Goal: Task Accomplishment & Management: Manage account settings

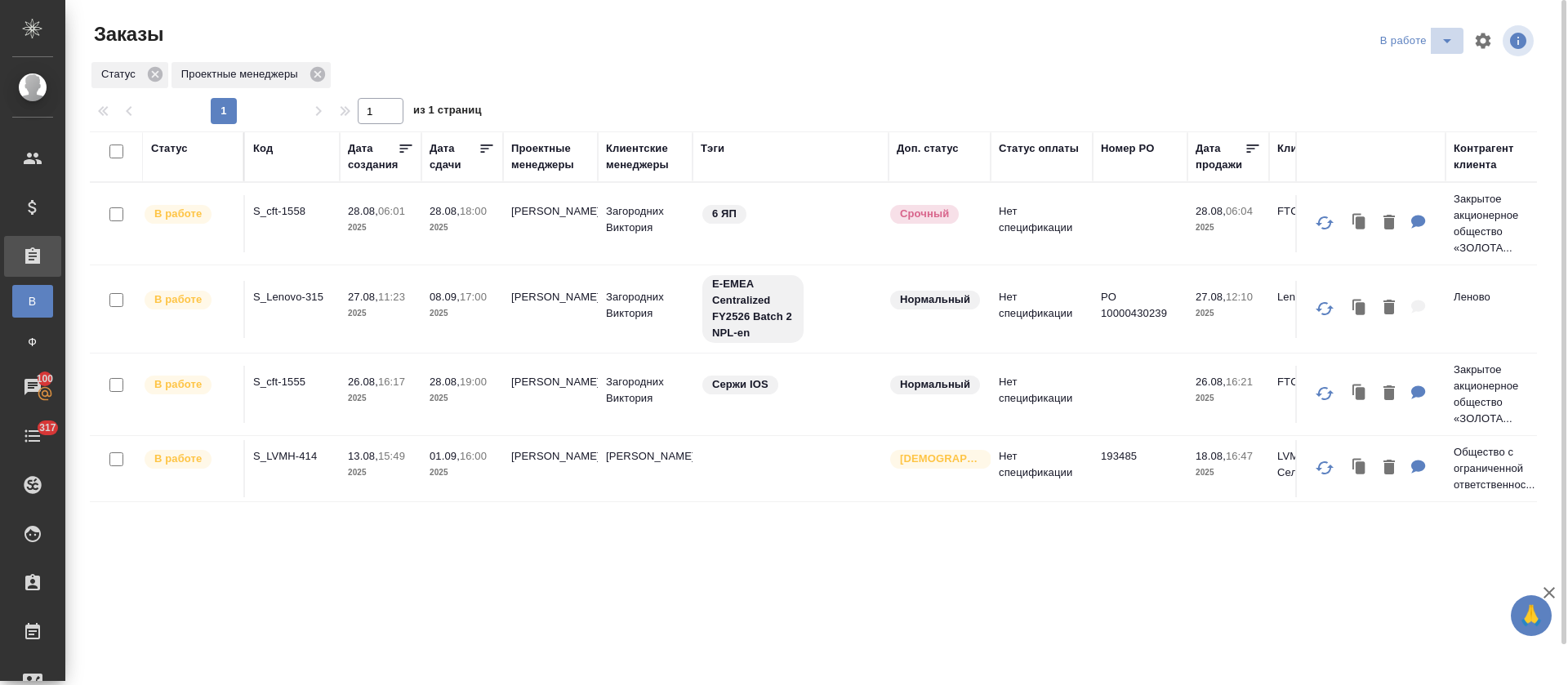
click at [1451, 45] on icon "split button" at bounding box center [1447, 41] width 20 height 20
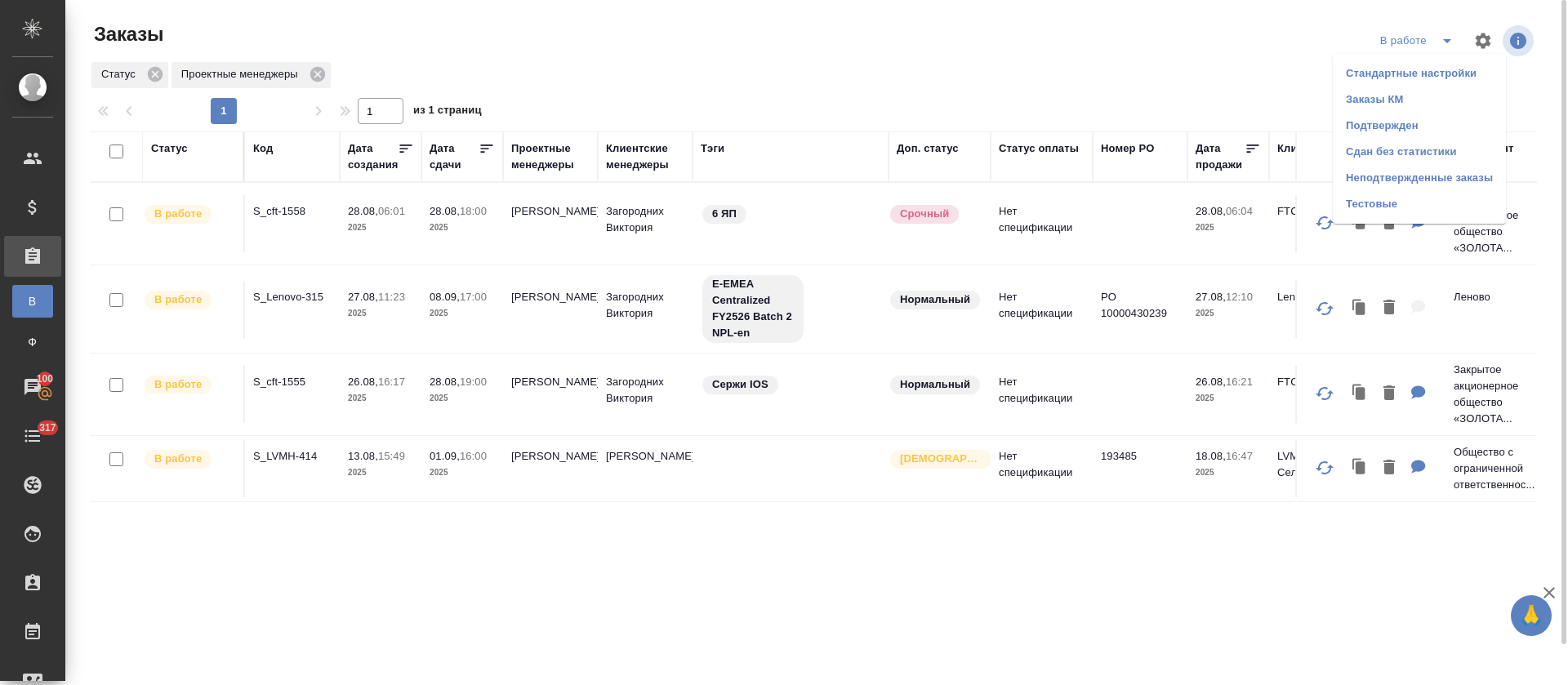
click at [1435, 128] on li "Подтвержден" at bounding box center [1419, 126] width 173 height 26
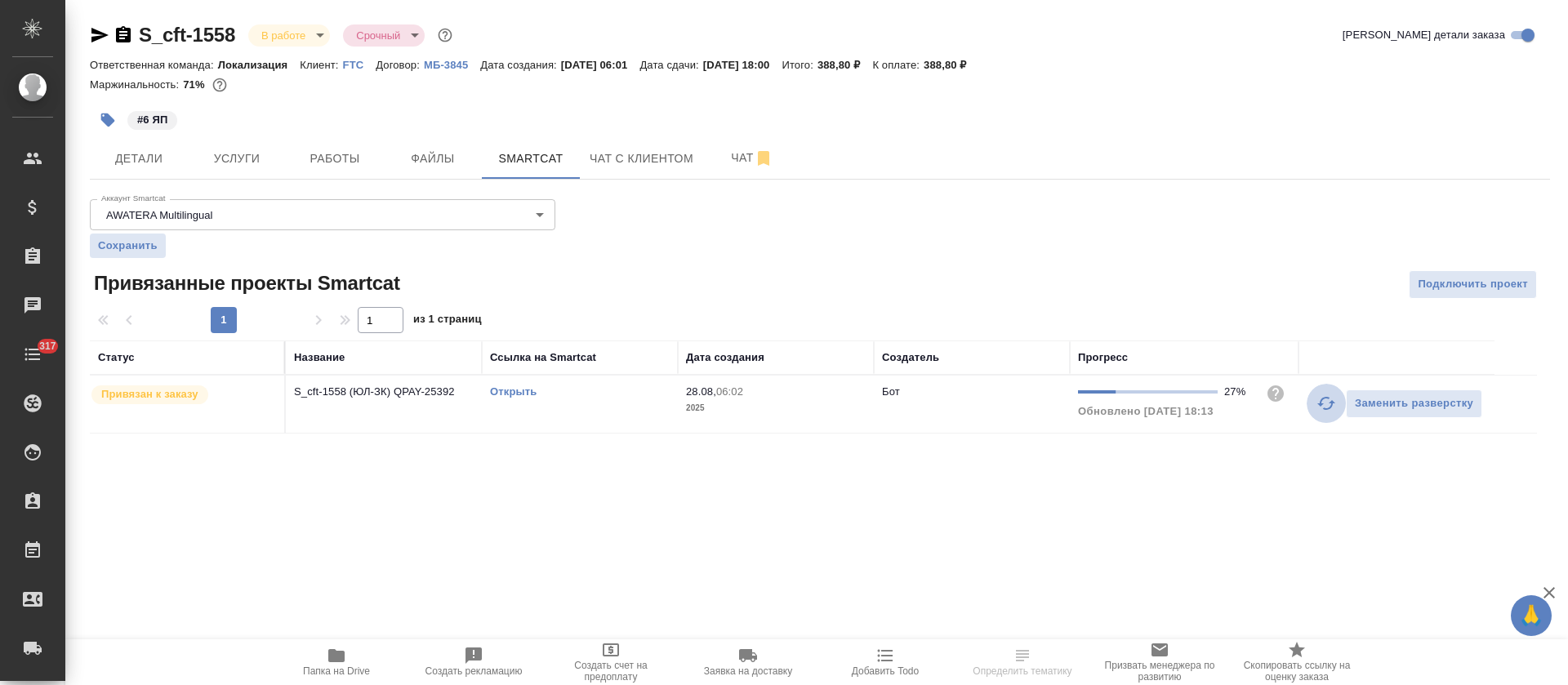
click at [1319, 401] on icon "button" at bounding box center [1326, 403] width 20 height 20
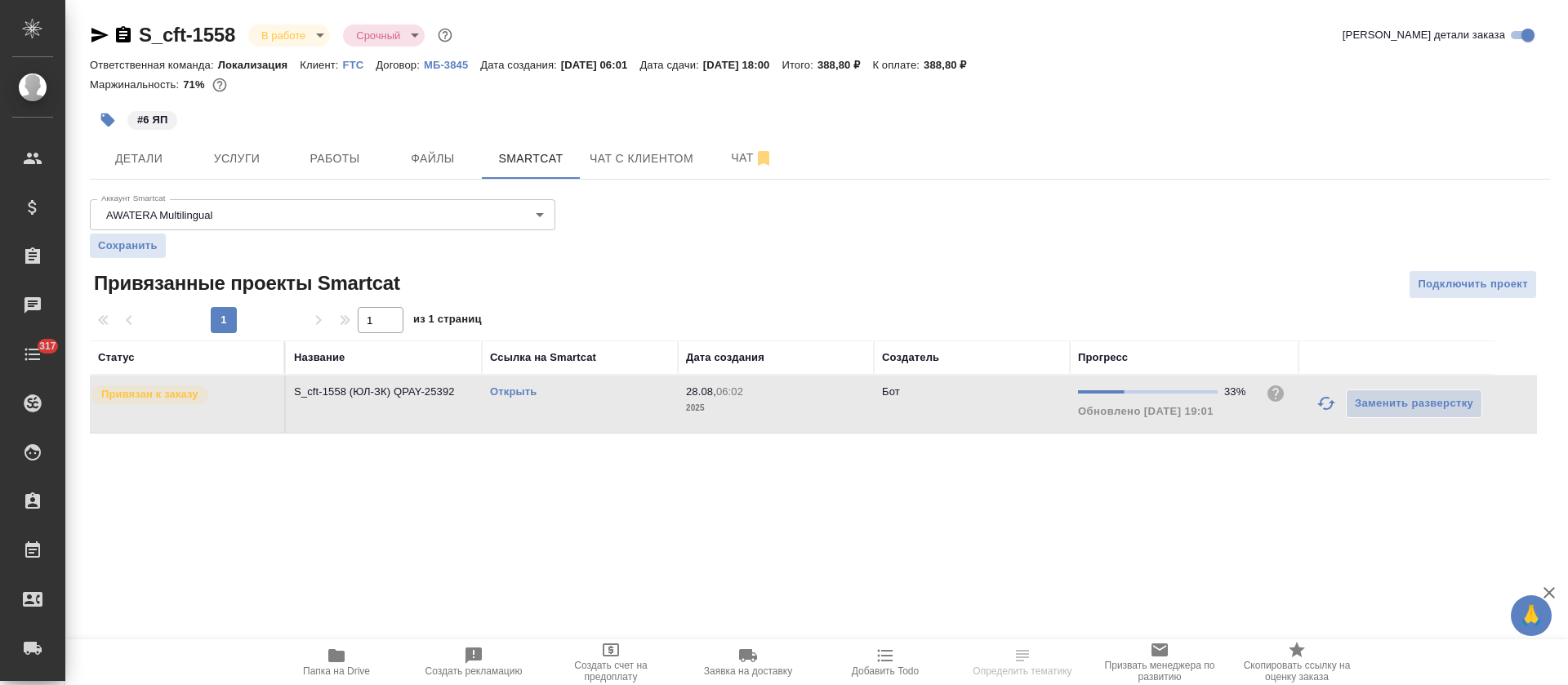
click at [513, 390] on link "Открыть" at bounding box center [513, 391] width 47 height 12
drag, startPoint x: 95, startPoint y: 35, endPoint x: 192, endPoint y: 104, distance: 119.0
click at [96, 34] on icon "button" at bounding box center [100, 35] width 20 height 20
click at [504, 387] on link "Открыть" at bounding box center [513, 391] width 47 height 12
click at [371, 163] on span "Работы" at bounding box center [335, 159] width 78 height 20
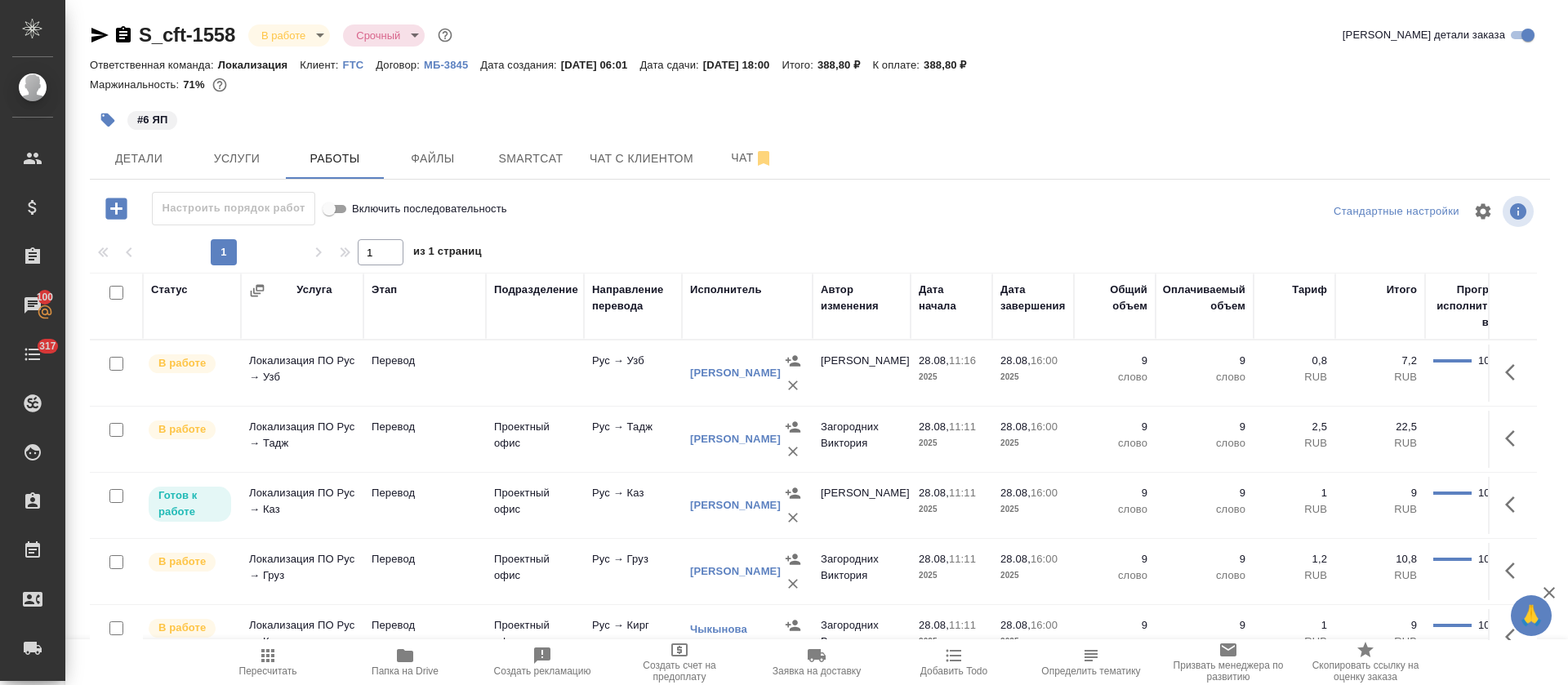
click at [112, 296] on input "checkbox" at bounding box center [116, 293] width 14 height 14
checkbox input "true"
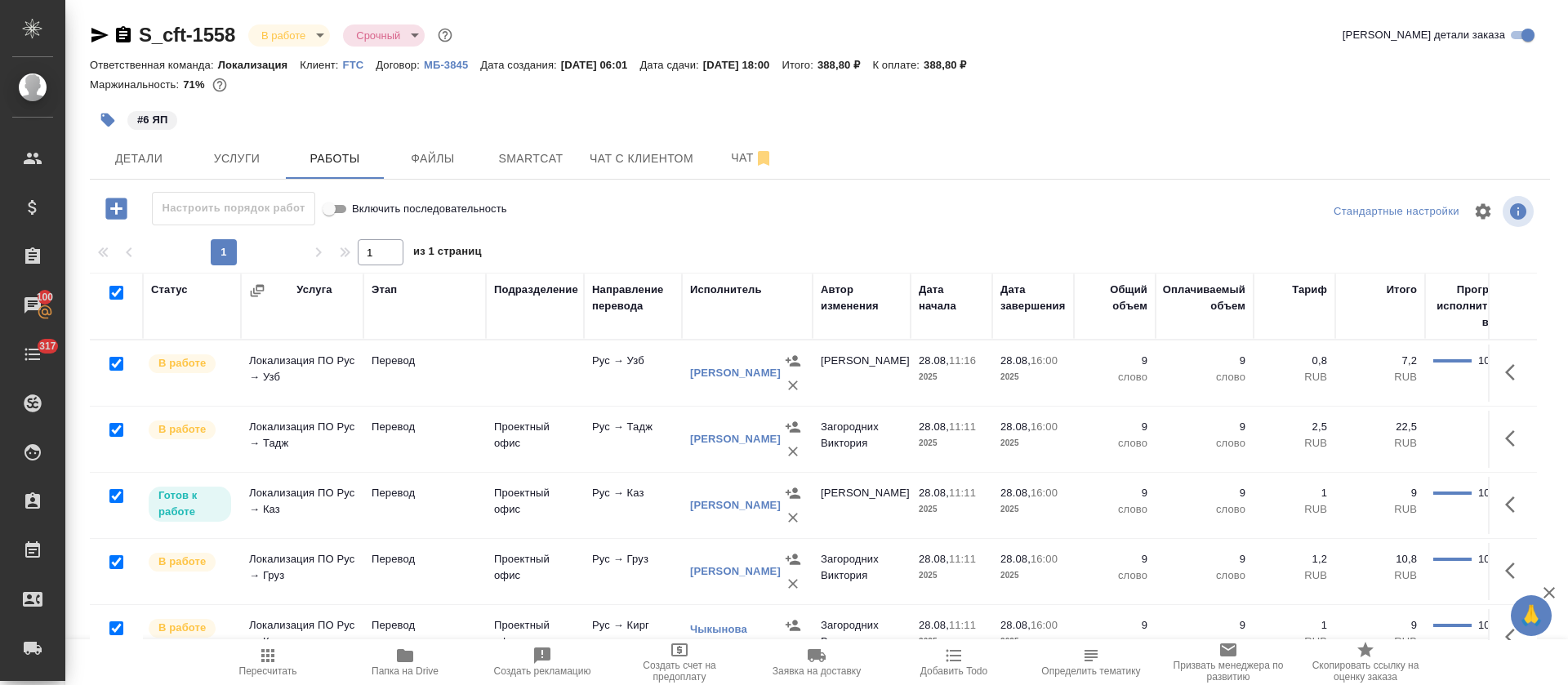
checkbox input "true"
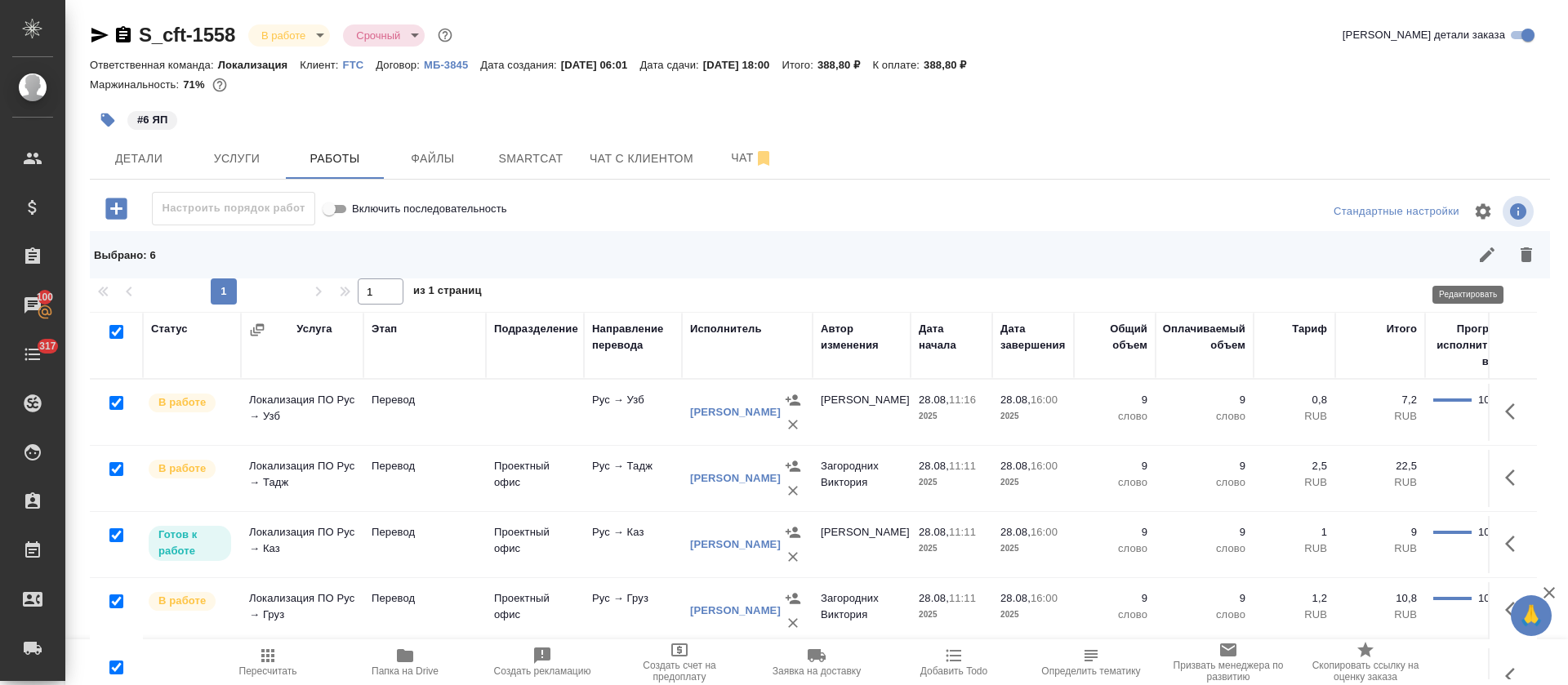
click at [1477, 248] on icon "button" at bounding box center [1487, 255] width 20 height 20
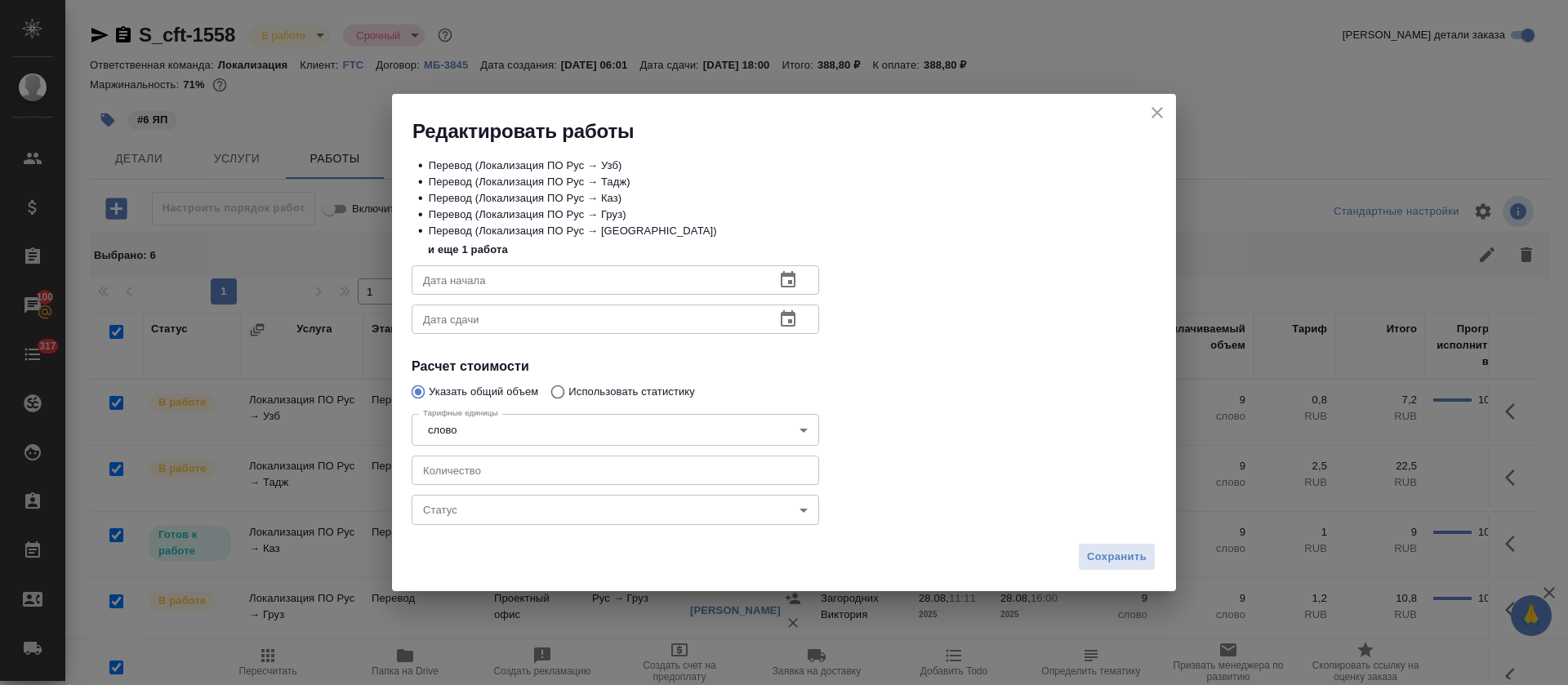
click at [608, 496] on body "🙏 .cls-1 fill:#fff; AWATERA Tretyakova Olga Клиенты Спецификации Заказы 100 Чат…" at bounding box center [784, 342] width 1568 height 685
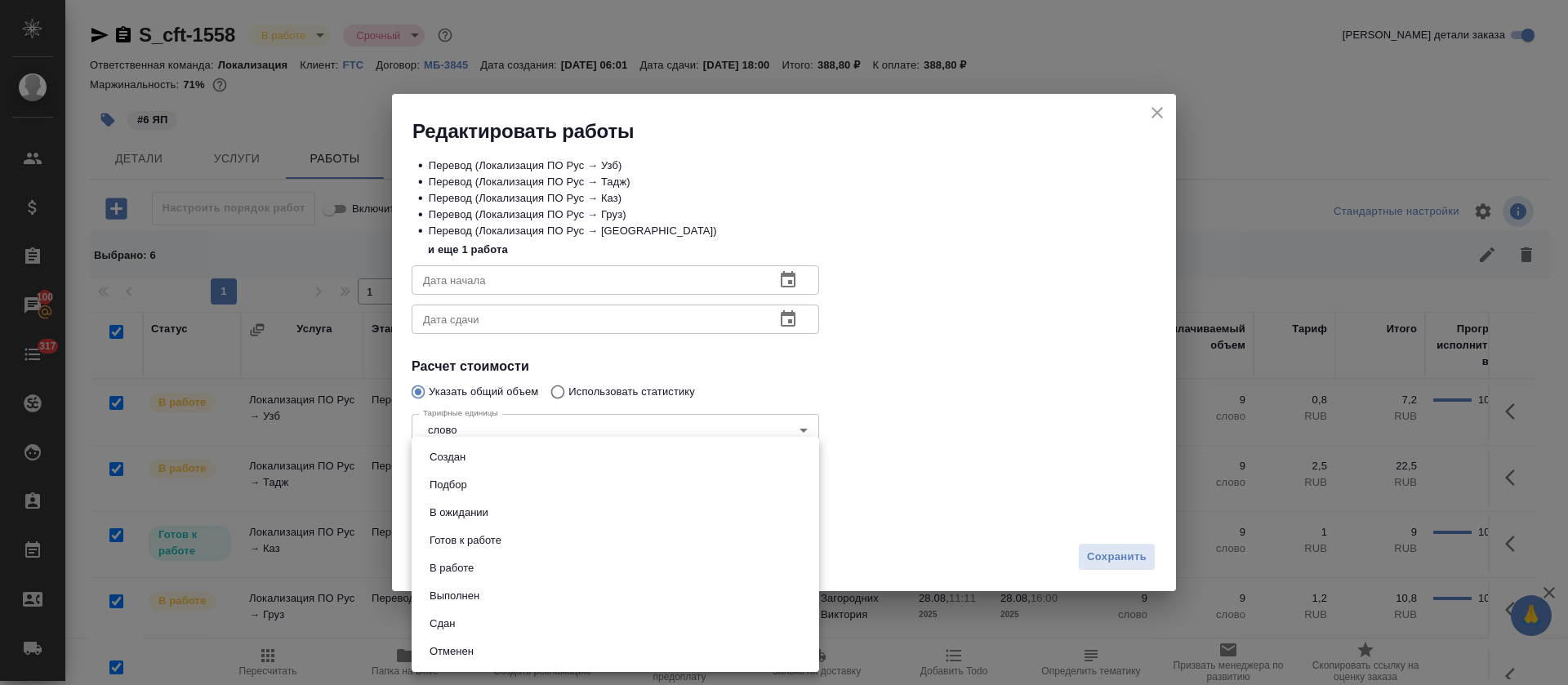
click at [523, 635] on li "Сдан" at bounding box center [615, 624] width 407 height 28
type input "closed"
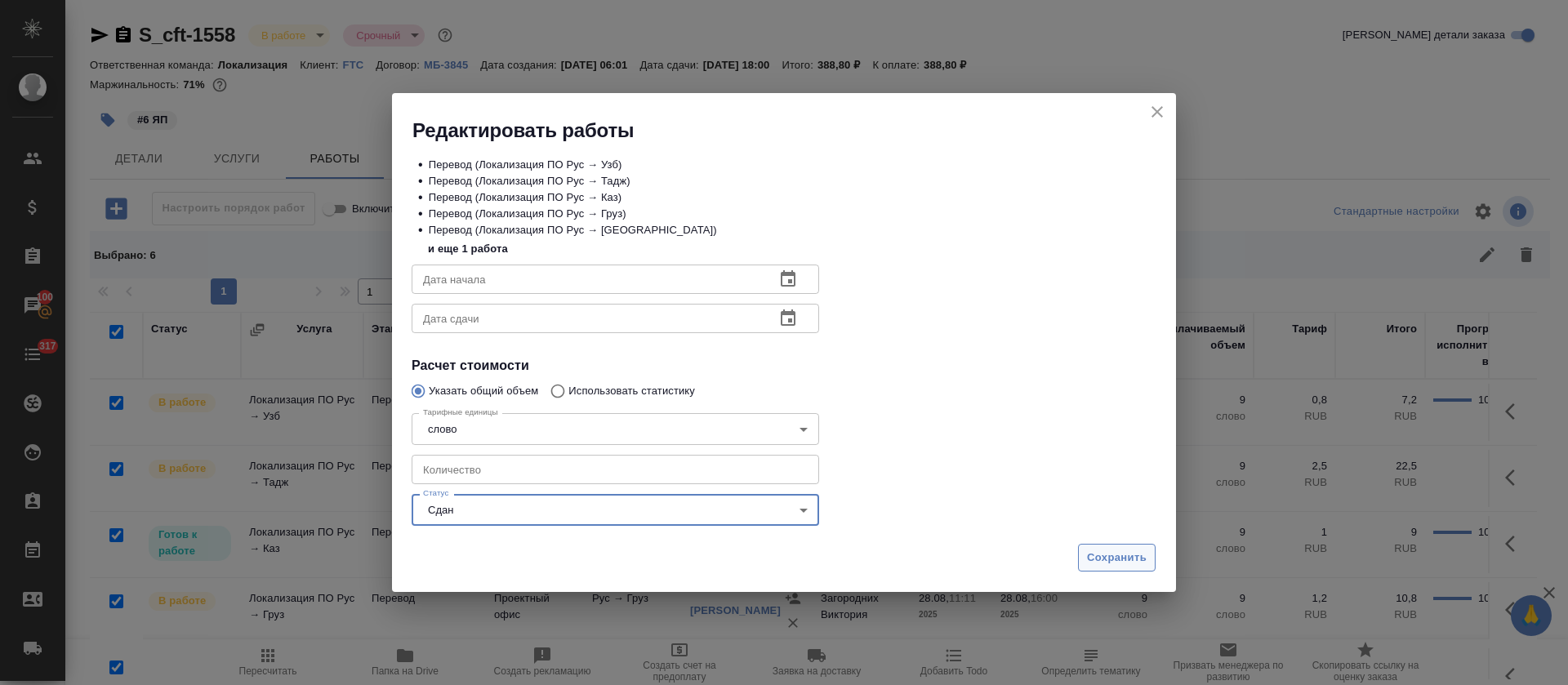
click at [1100, 561] on span "Сохранить" at bounding box center [1116, 557] width 60 height 19
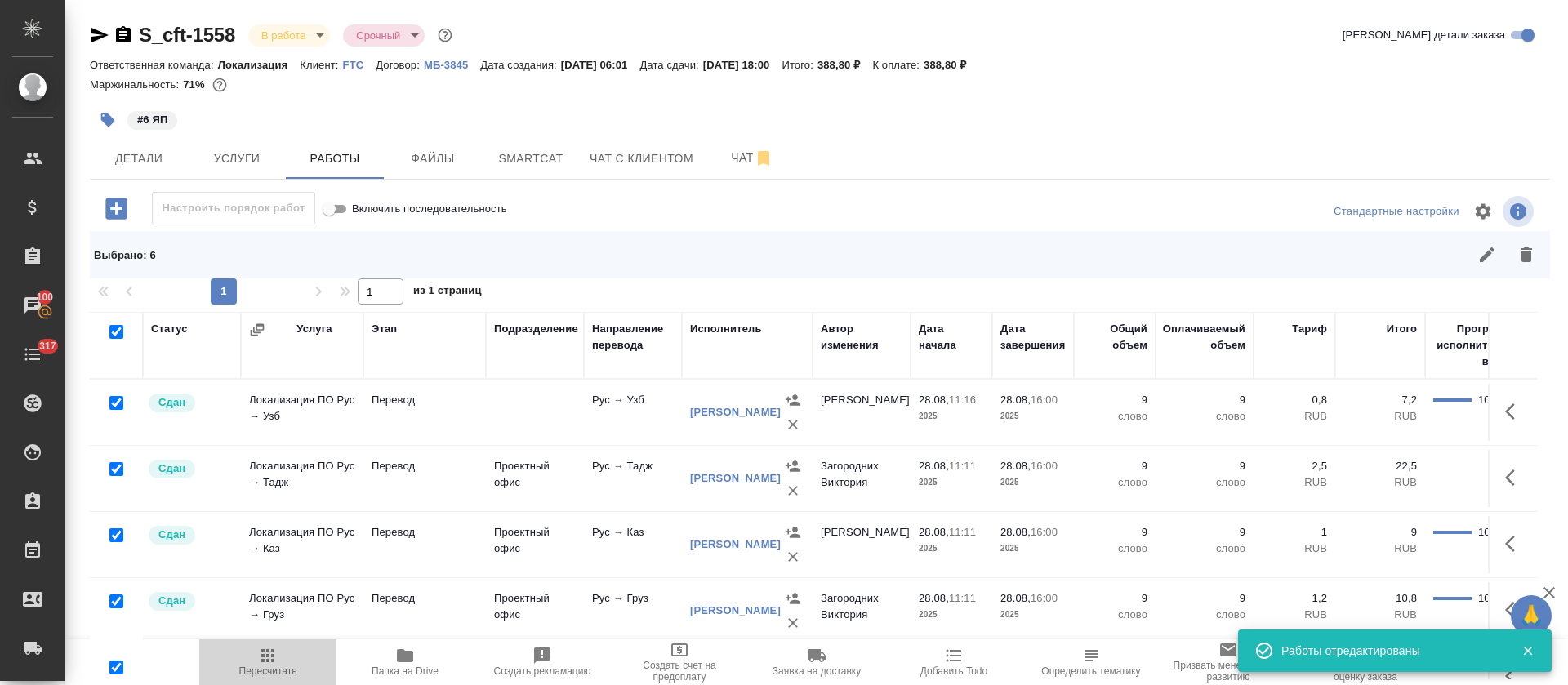
click at [269, 652] on icon "button" at bounding box center [268, 656] width 20 height 20
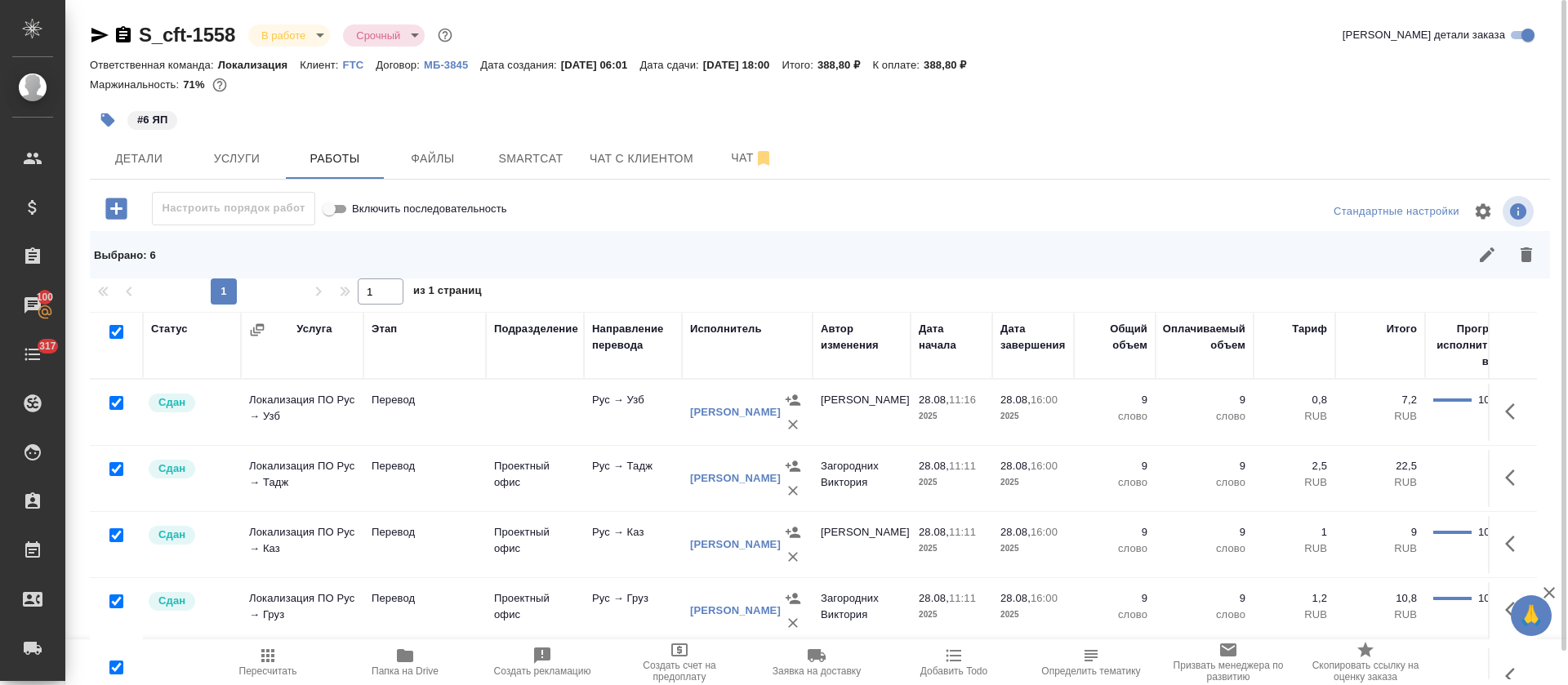
click at [280, 659] on span "Пересчитать" at bounding box center [268, 661] width 118 height 31
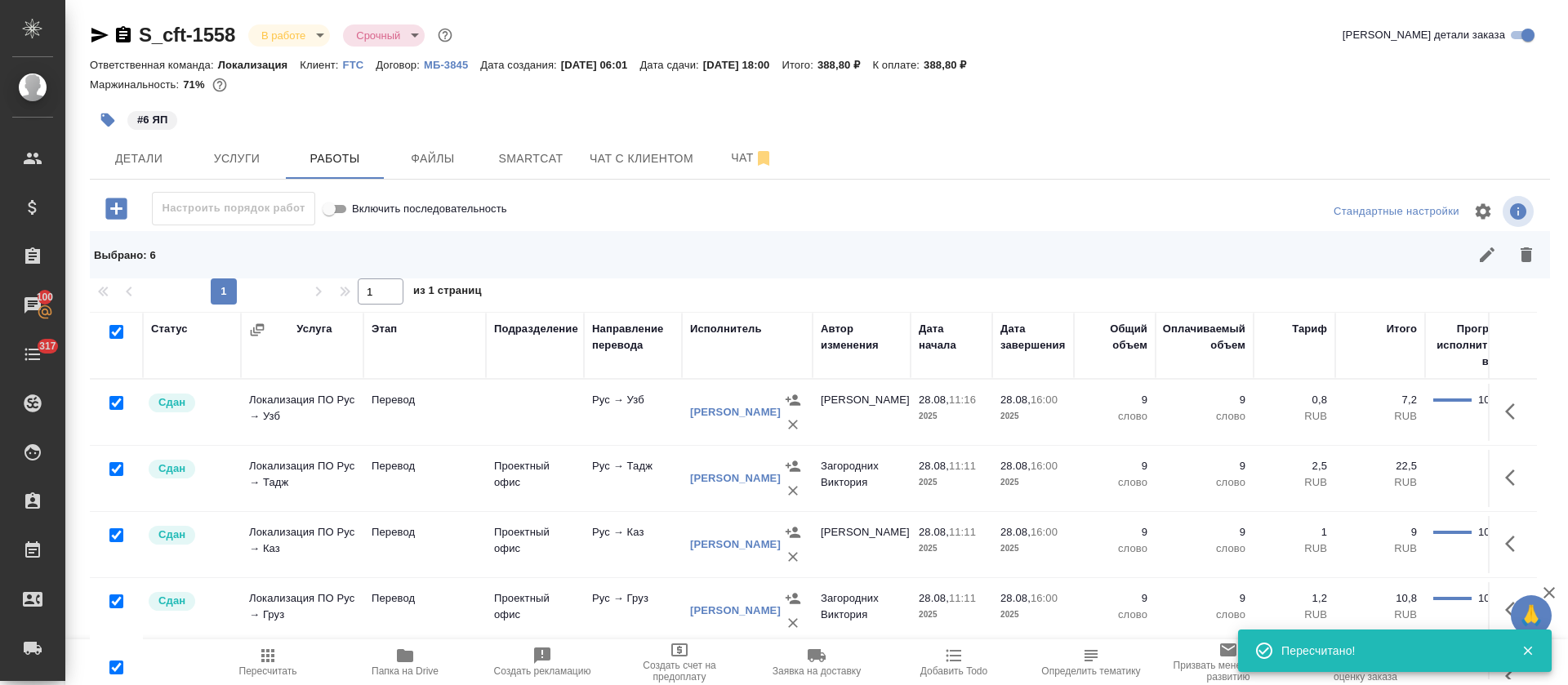
click at [311, 38] on body "🙏 .cls-1 fill:#fff; AWATERA Tretyakova Olga Клиенты Спецификации Заказы 100 Чат…" at bounding box center [784, 342] width 1568 height 685
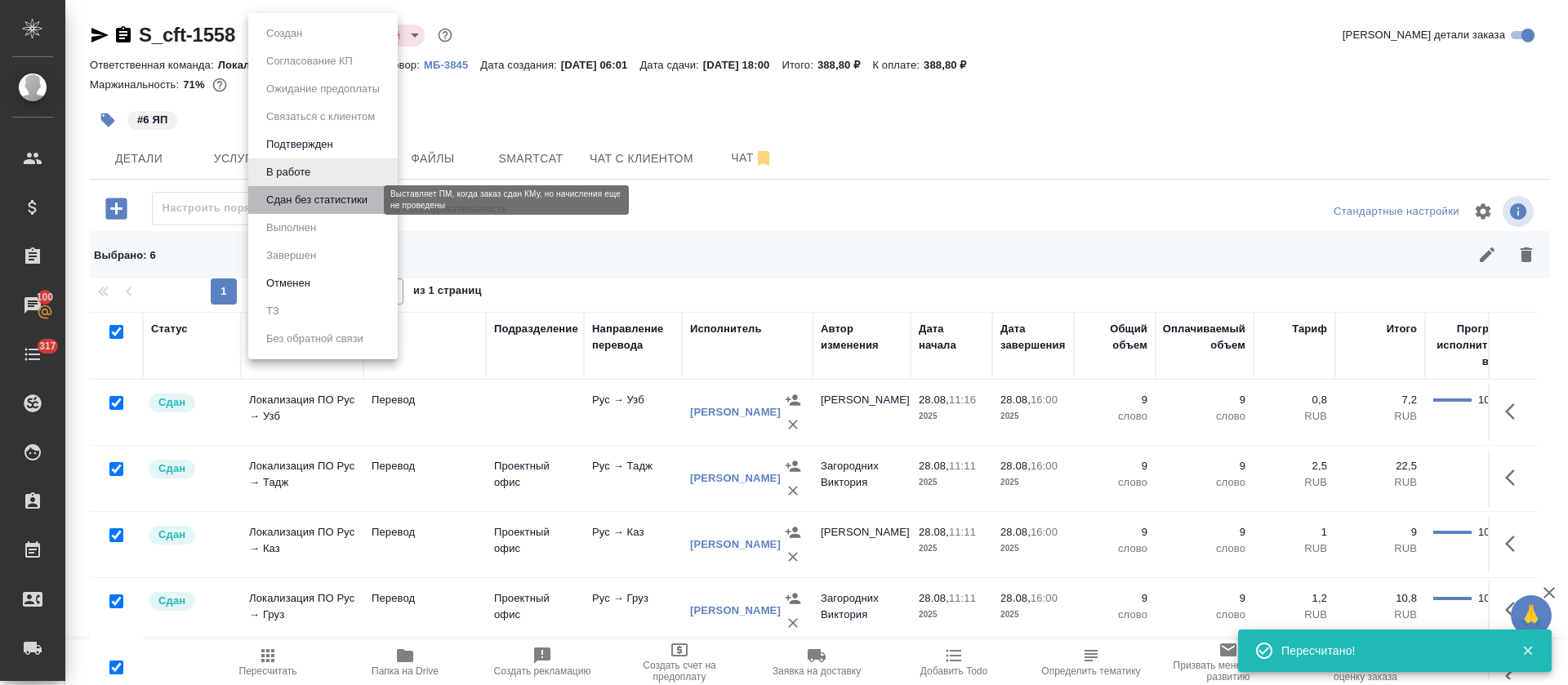
click at [301, 198] on button "Сдан без статистики" at bounding box center [317, 200] width 111 height 18
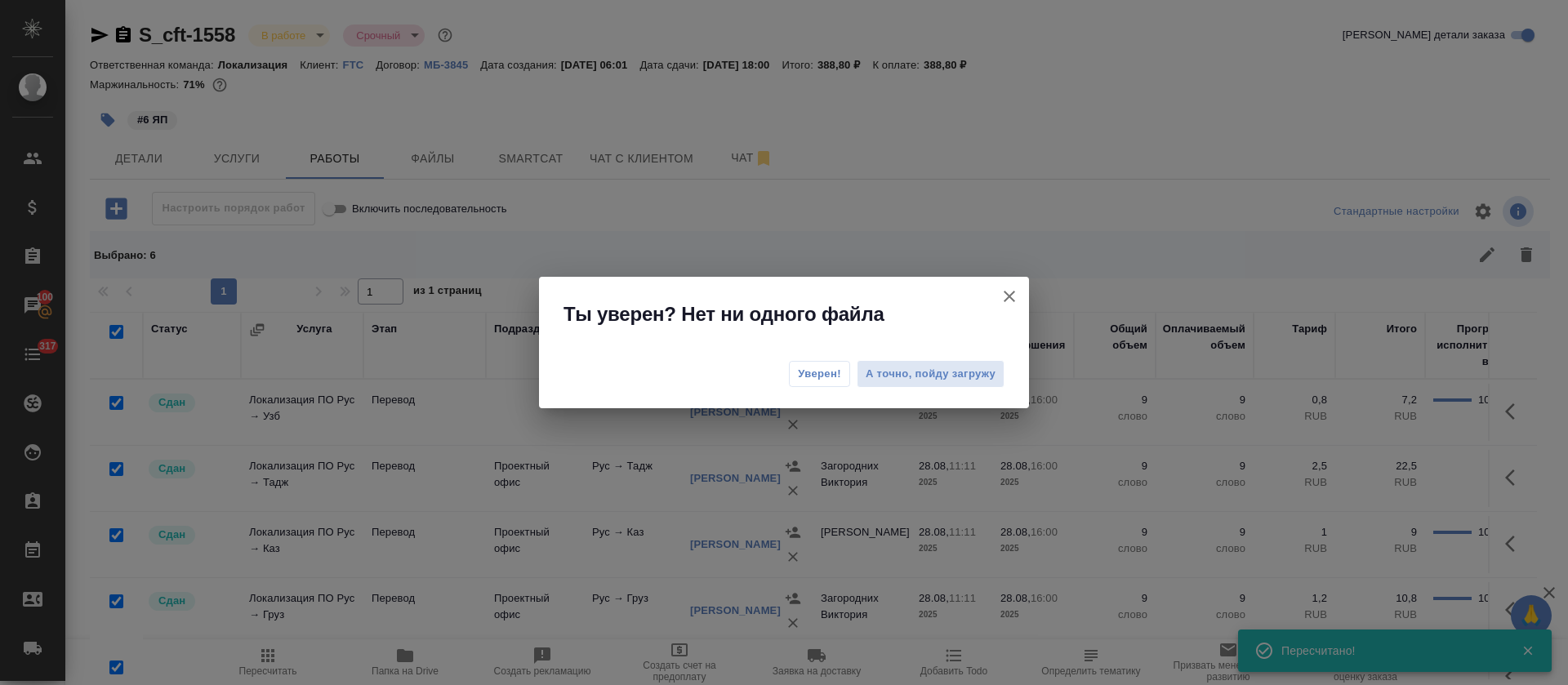
click at [808, 365] on span "Уверен!" at bounding box center [819, 374] width 43 height 16
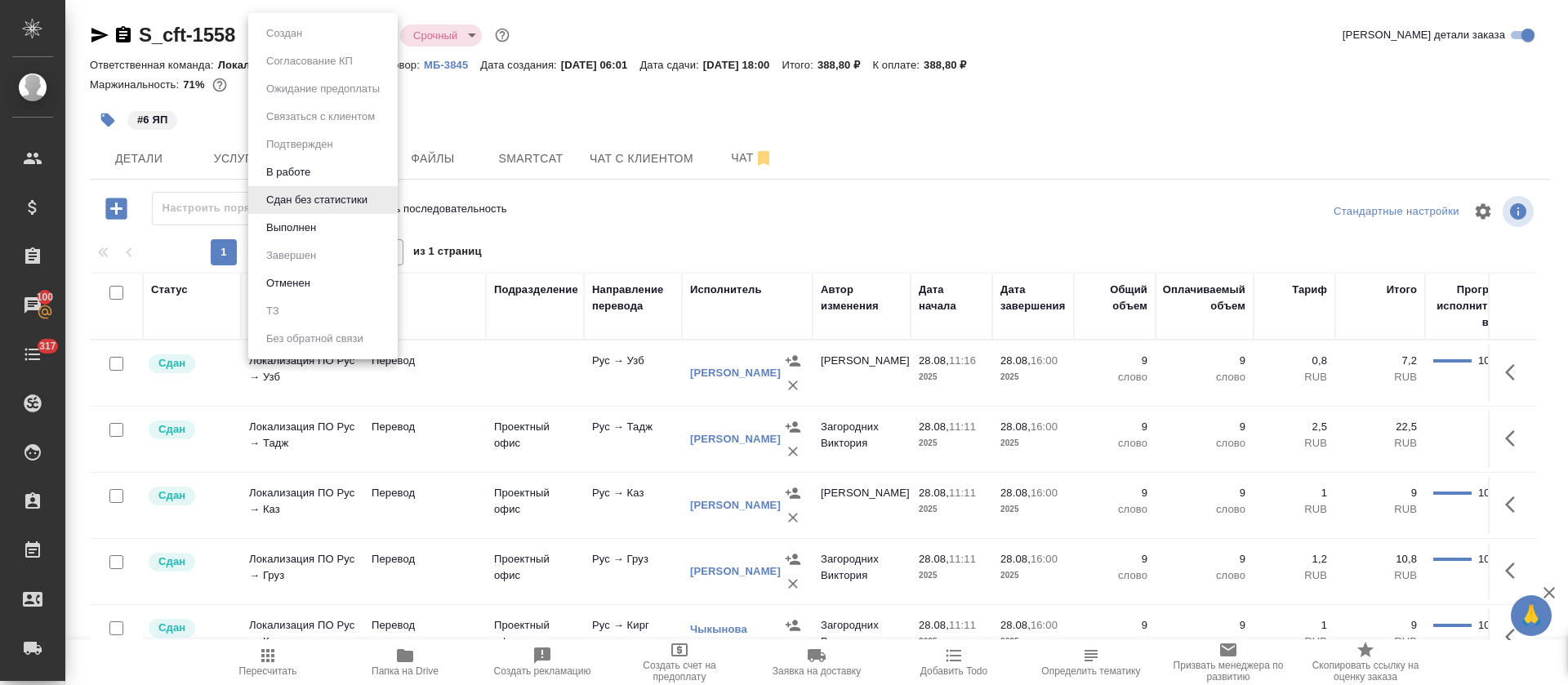
click at [375, 37] on body "🙏 .cls-1 fill:#fff; AWATERA Tretyakova Olga Клиенты Спецификации Заказы 100 Чат…" at bounding box center [784, 342] width 1568 height 685
drag, startPoint x: 347, startPoint y: 226, endPoint x: 581, endPoint y: 125, distance: 254.9
click at [346, 226] on li "Выполнен" at bounding box center [323, 228] width 150 height 28
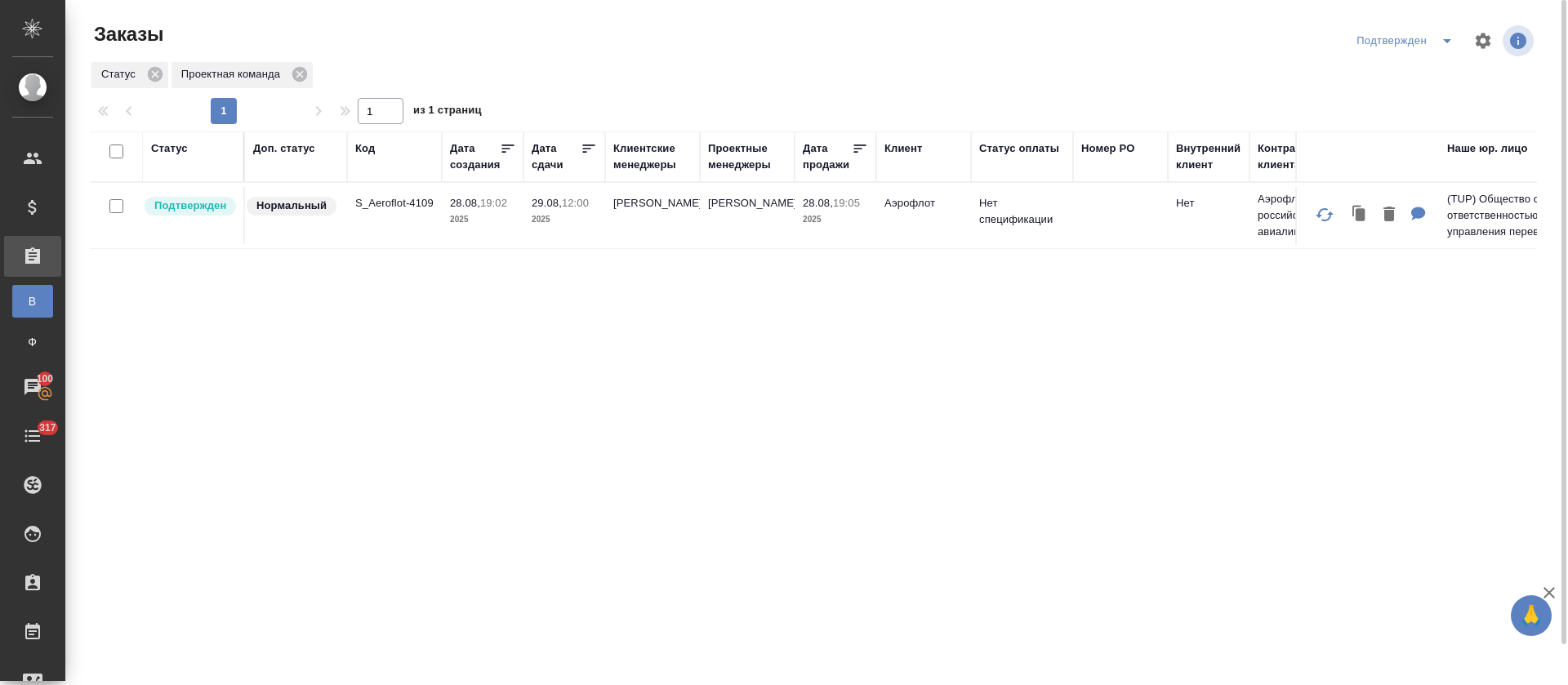
click at [1447, 48] on icon "split button" at bounding box center [1447, 41] width 20 height 20
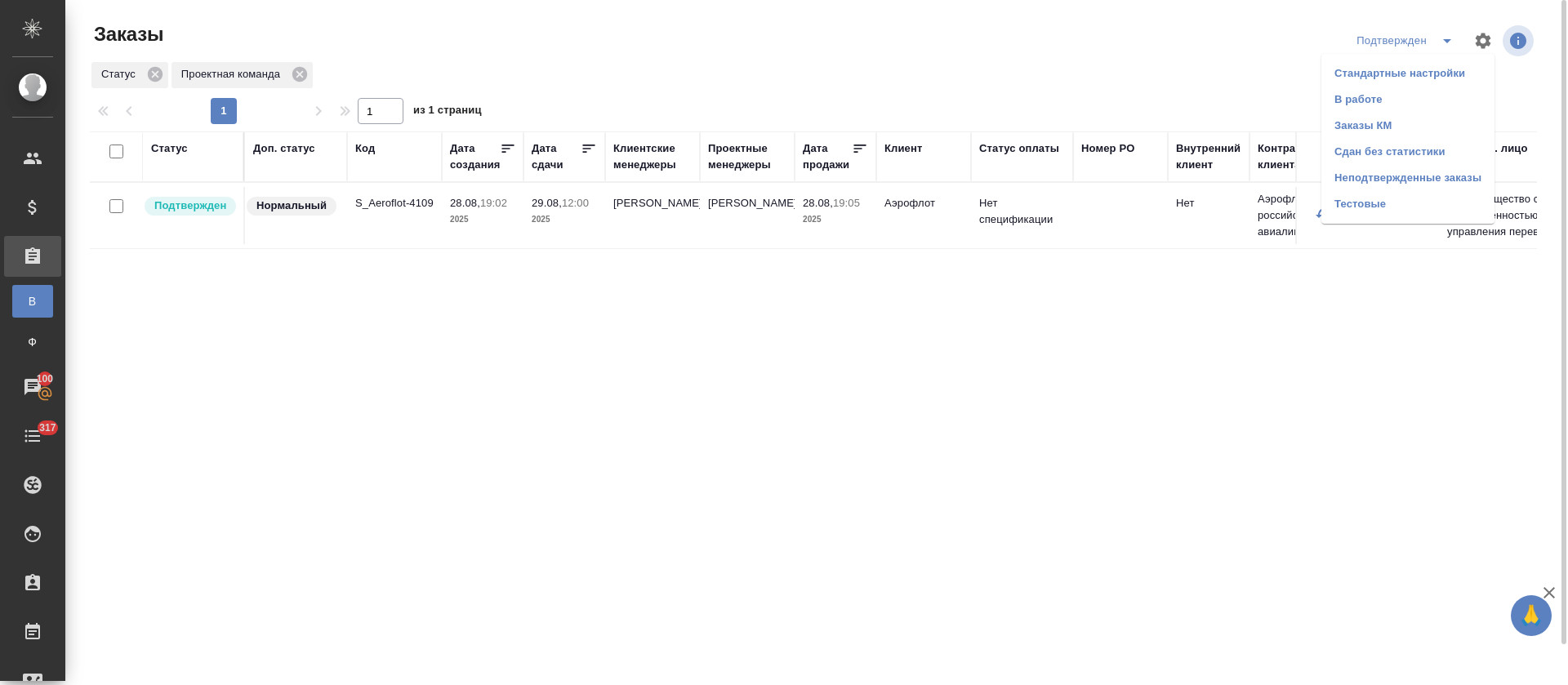
click at [1447, 103] on li "В работе" at bounding box center [1408, 100] width 173 height 26
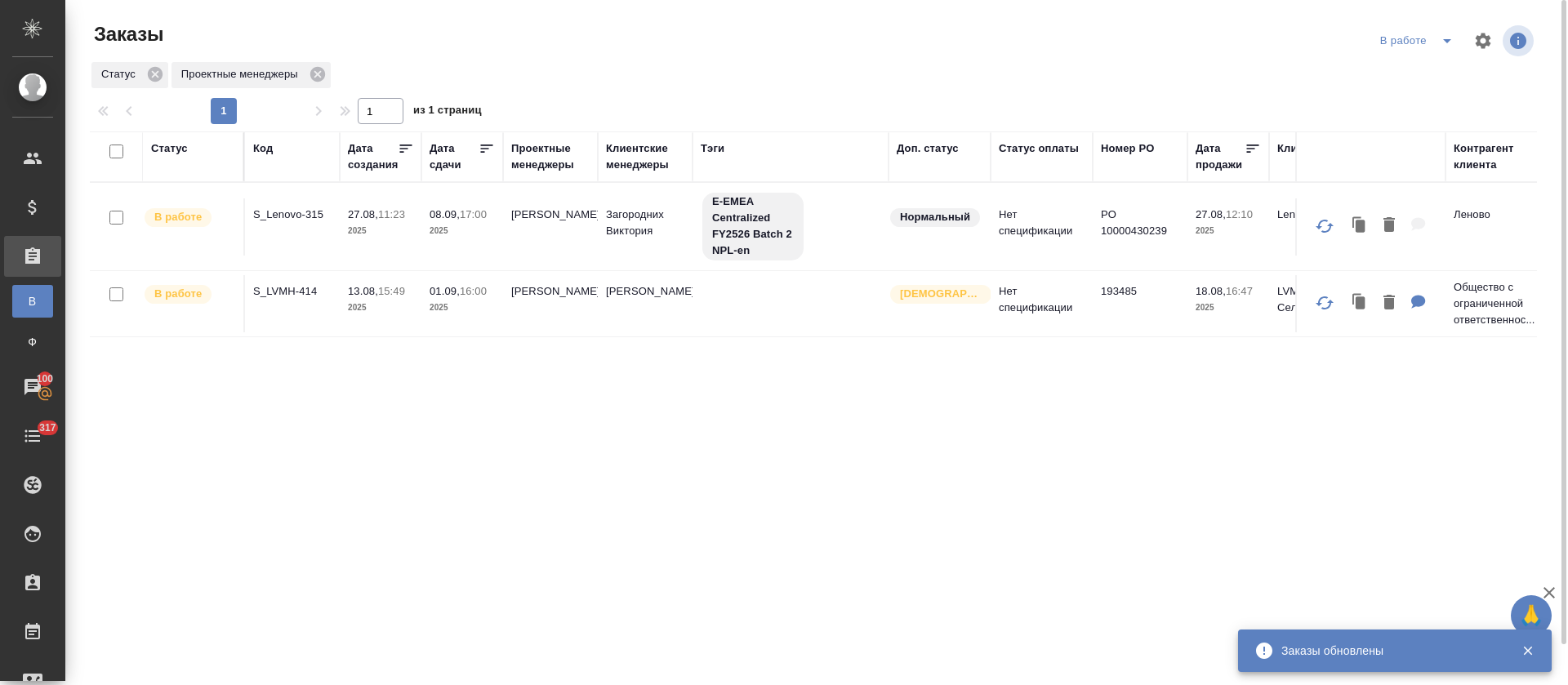
click at [275, 218] on p "S_Lenovo-315" at bounding box center [293, 215] width 78 height 16
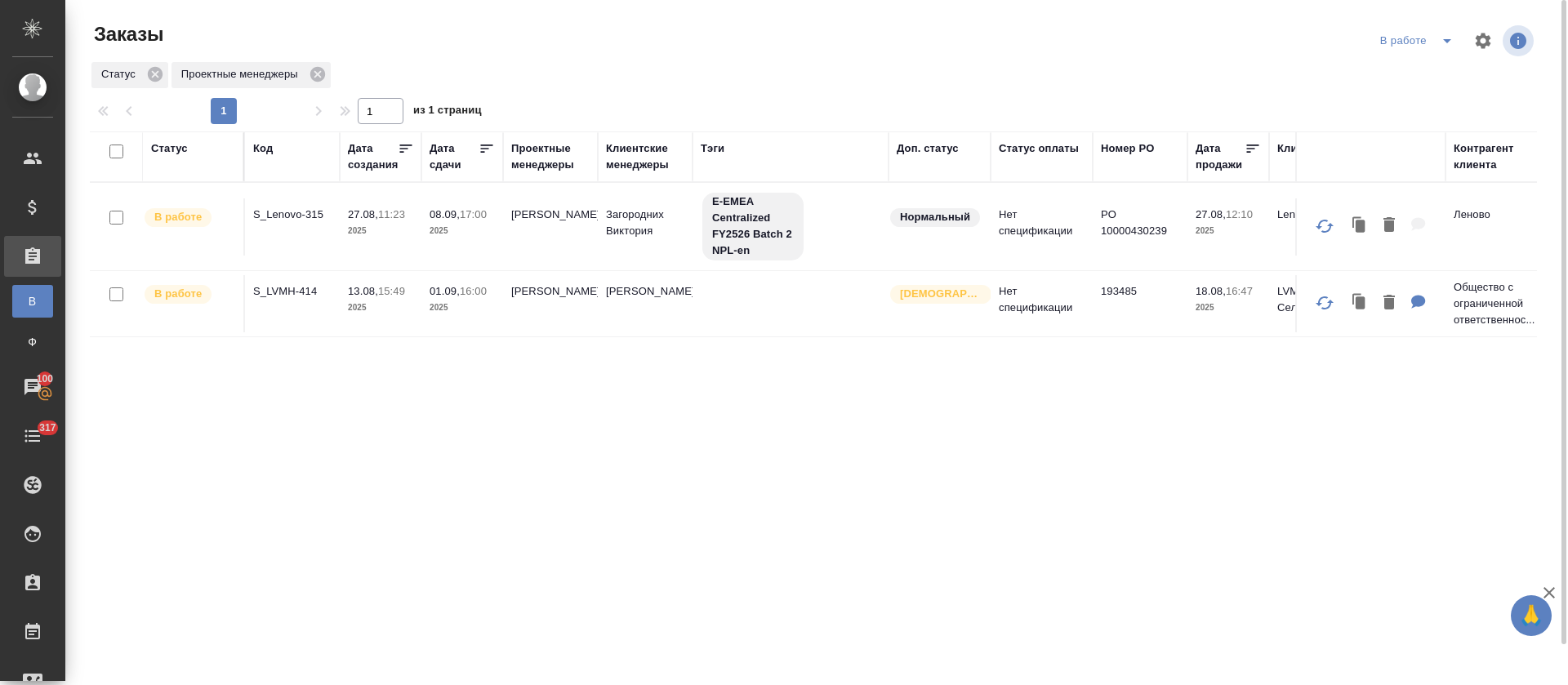
click at [361, 280] on td "13.08, 15:49 2025" at bounding box center [380, 304] width 82 height 57
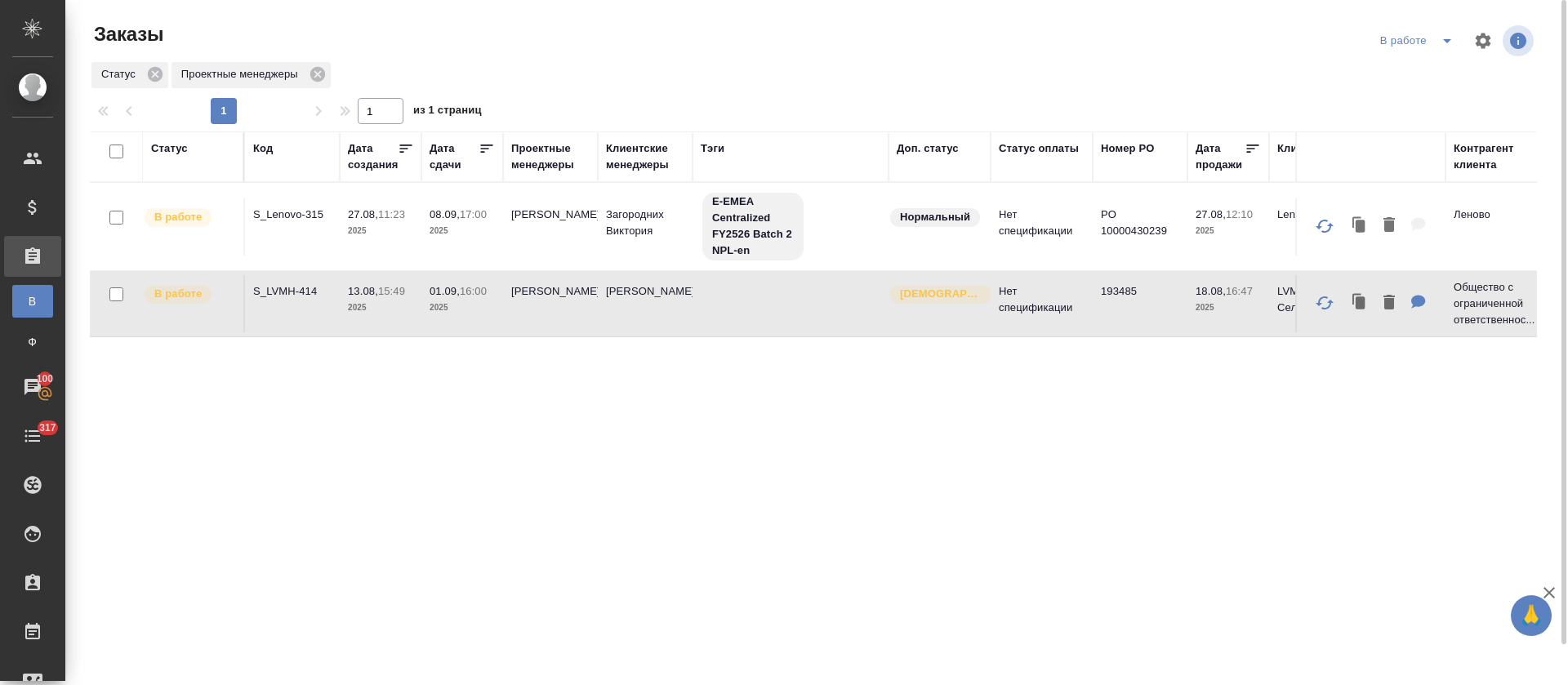
click at [361, 280] on td "13.08, 15:49 2025" at bounding box center [380, 304] width 82 height 57
click at [282, 298] on p "S_LVMH-414" at bounding box center [293, 292] width 78 height 16
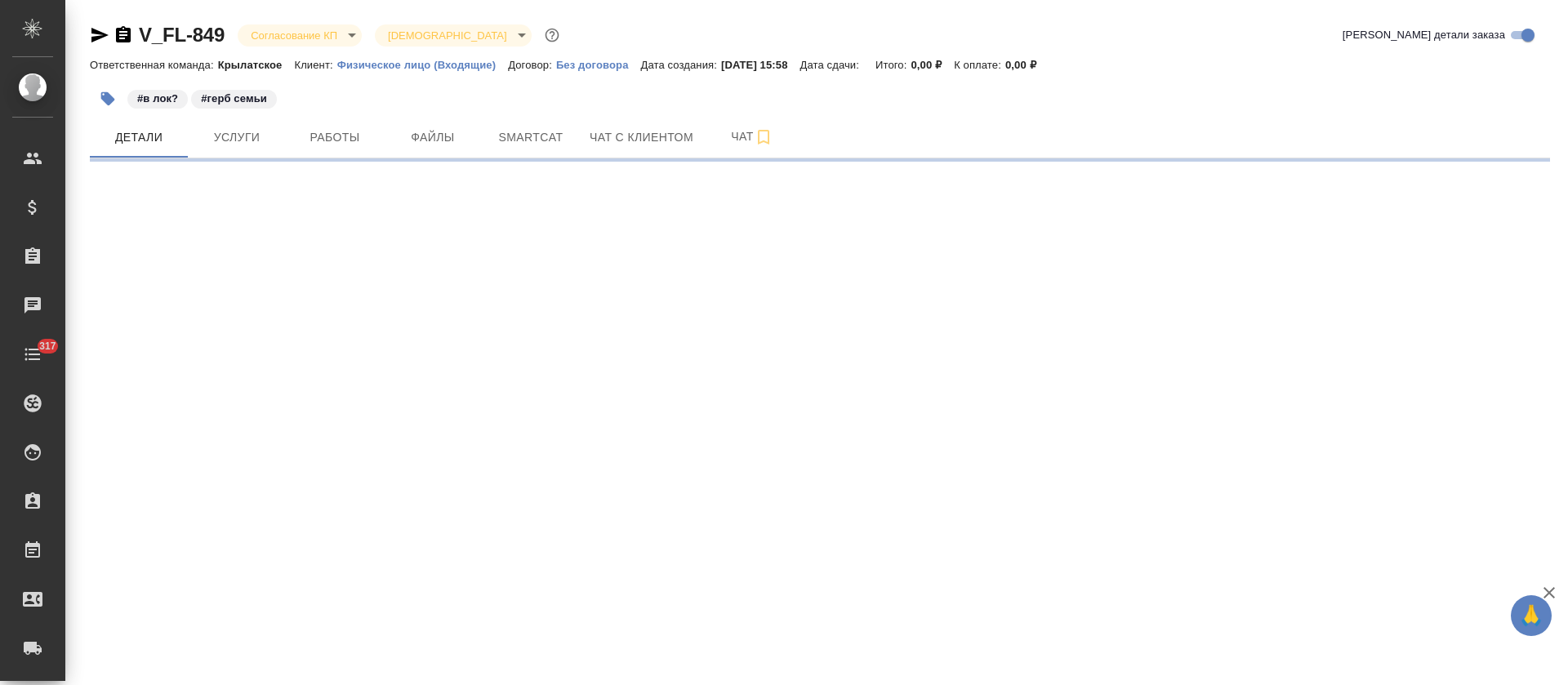
select select "RU"
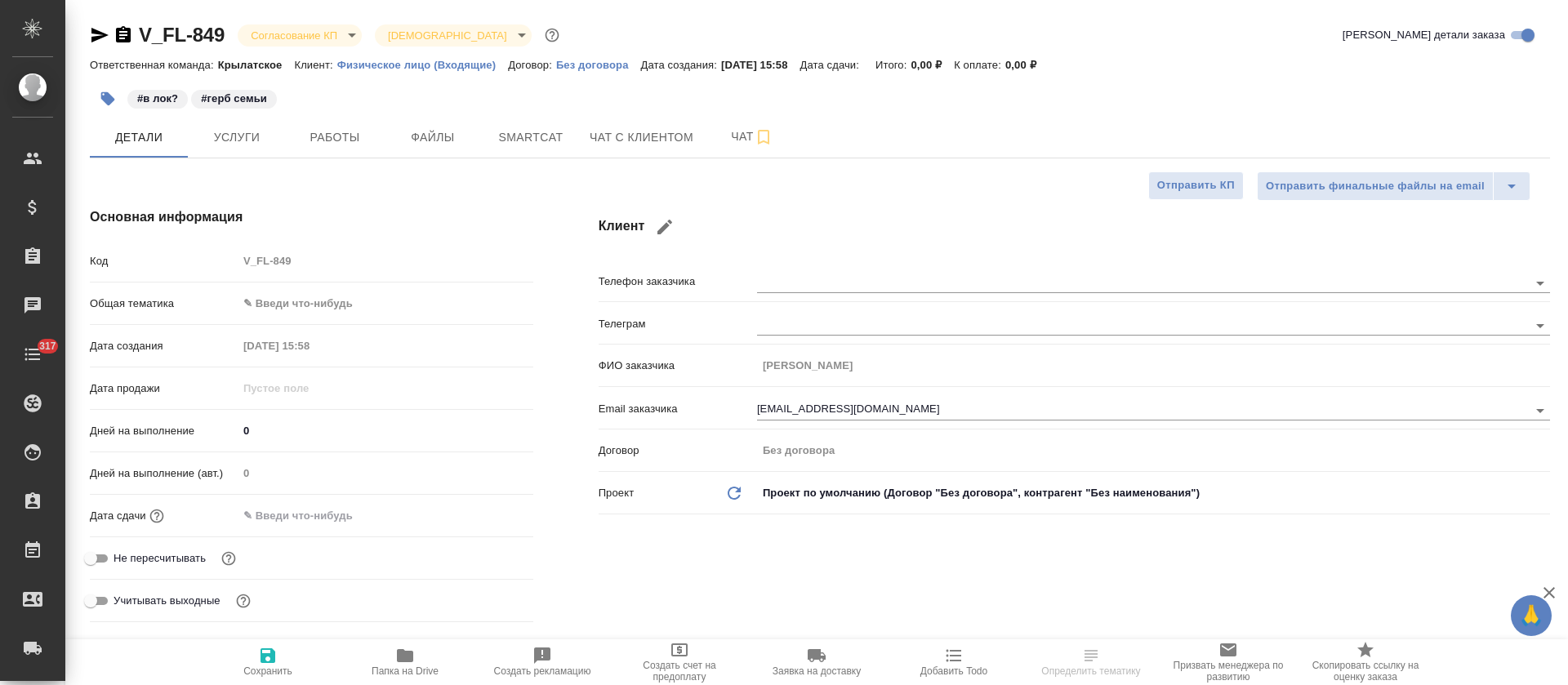
type textarea "x"
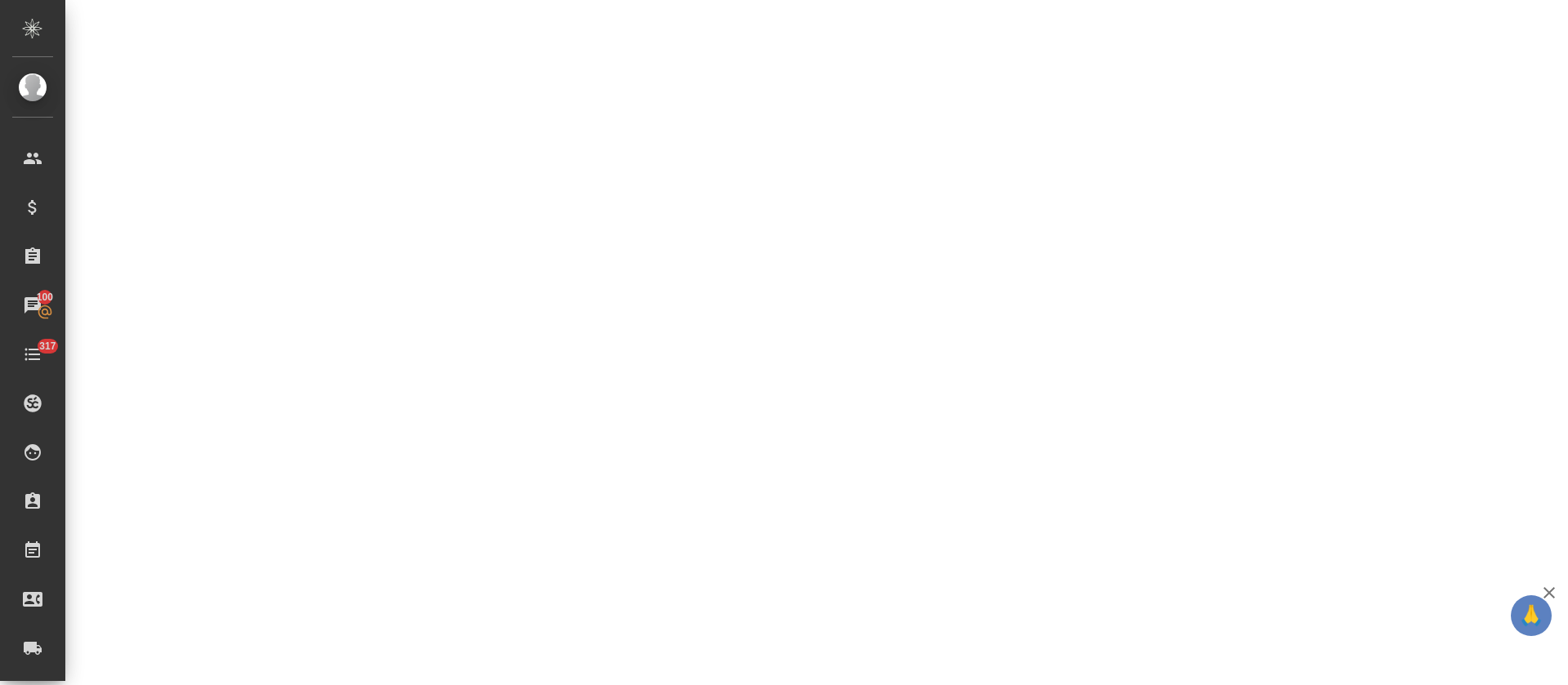
select select "RU"
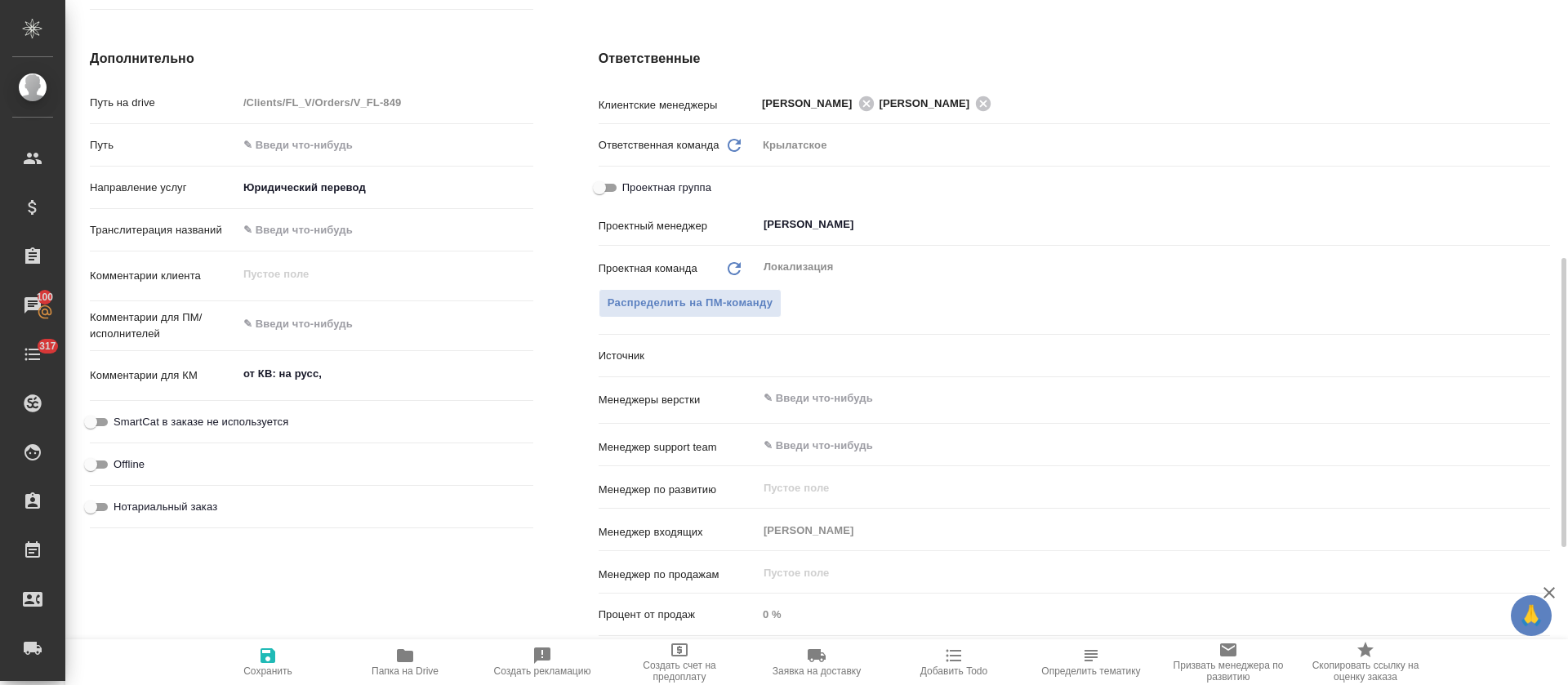
type textarea "x"
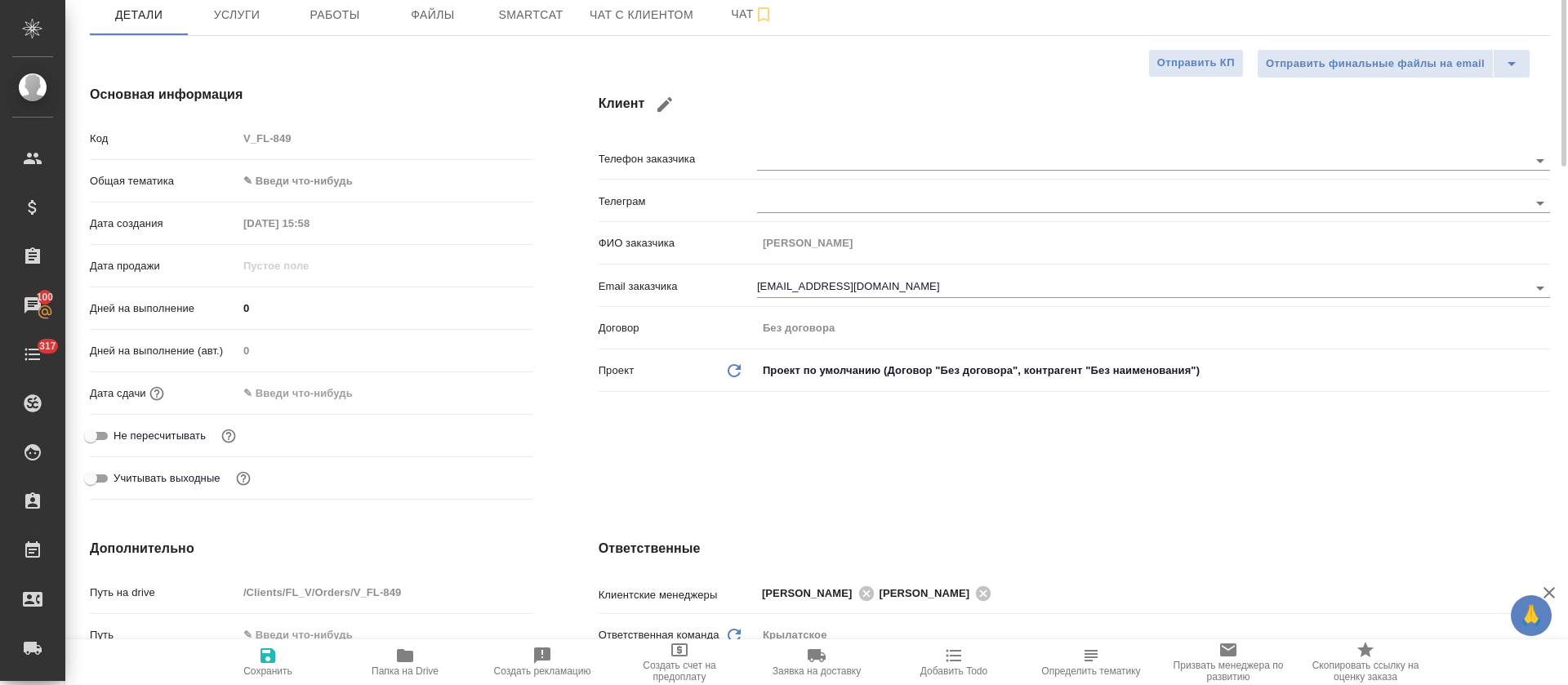
scroll to position [0, 0]
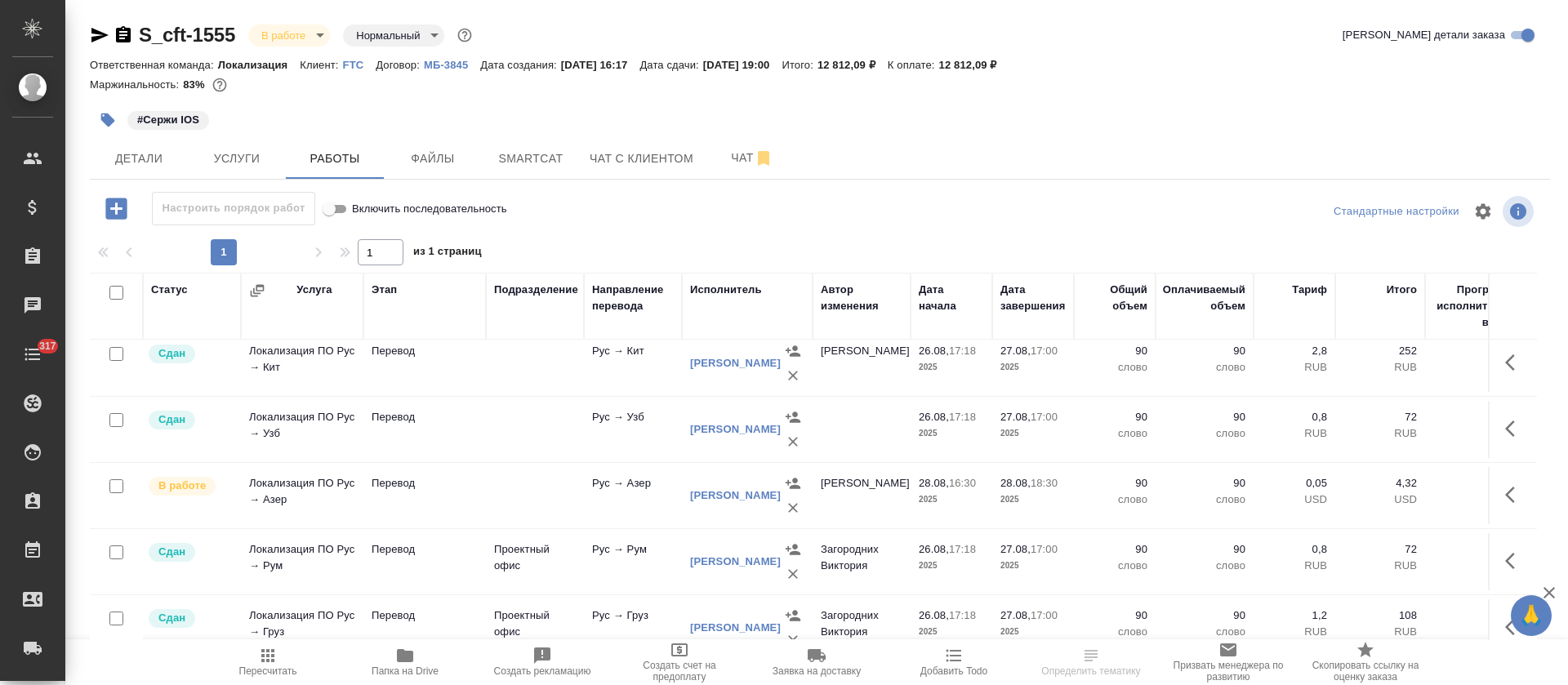
scroll to position [367, 0]
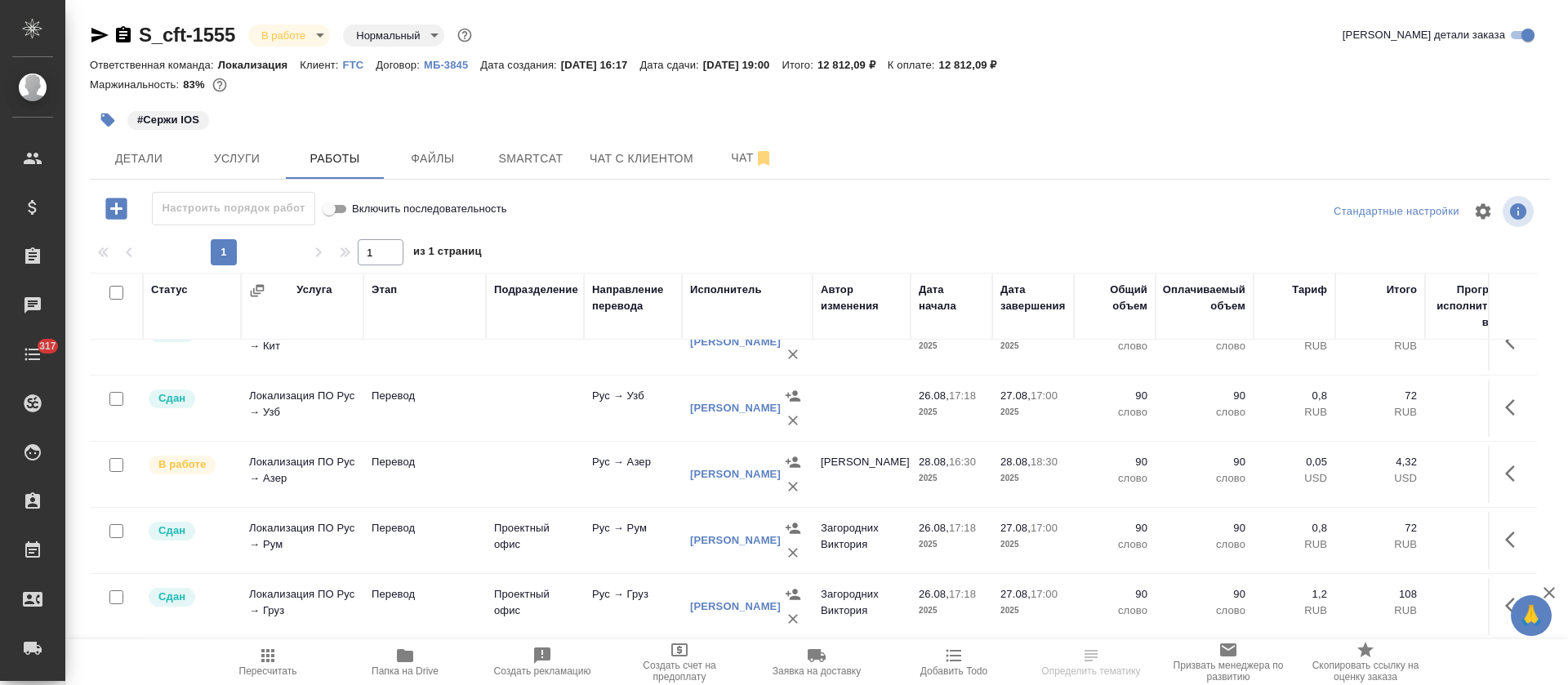
click at [1505, 464] on icon "button" at bounding box center [1515, 473] width 20 height 20
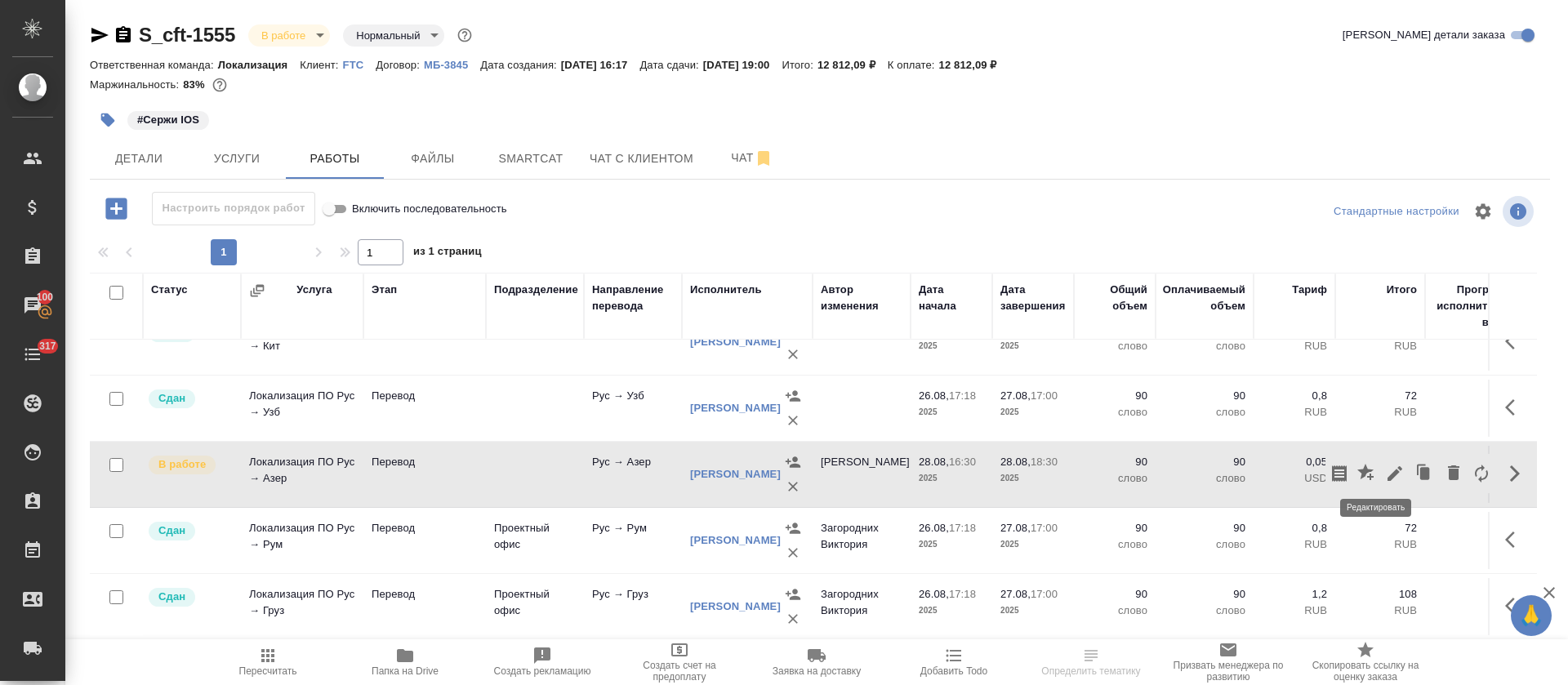
click at [1385, 477] on icon "button" at bounding box center [1395, 473] width 20 height 20
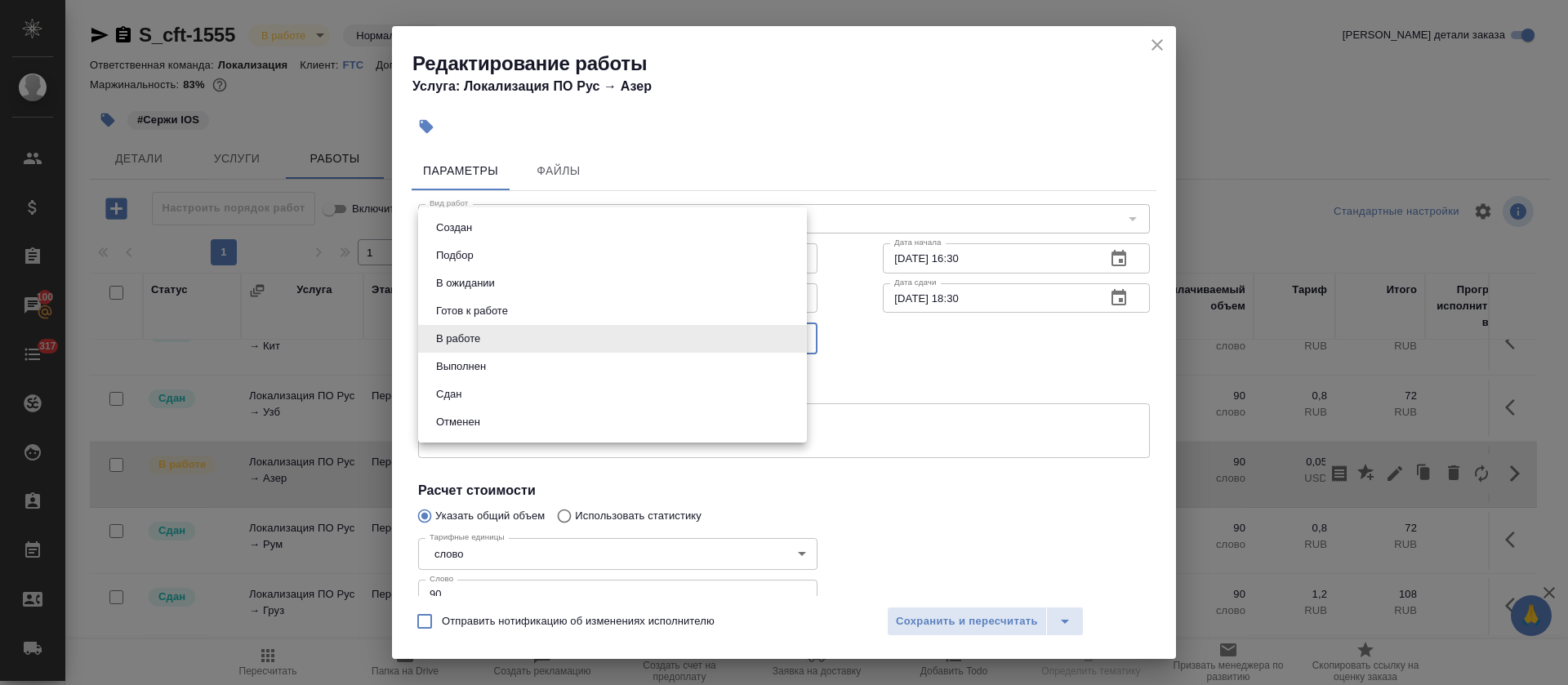
click at [473, 338] on body "🙏 .cls-1 fill:#fff; AWATERA [PERSON_NAME] Спецификации Заказы 100 Чаты 317 Todo…" at bounding box center [784, 342] width 1568 height 685
click at [468, 390] on li "Сдан" at bounding box center [612, 394] width 388 height 28
type input "closed"
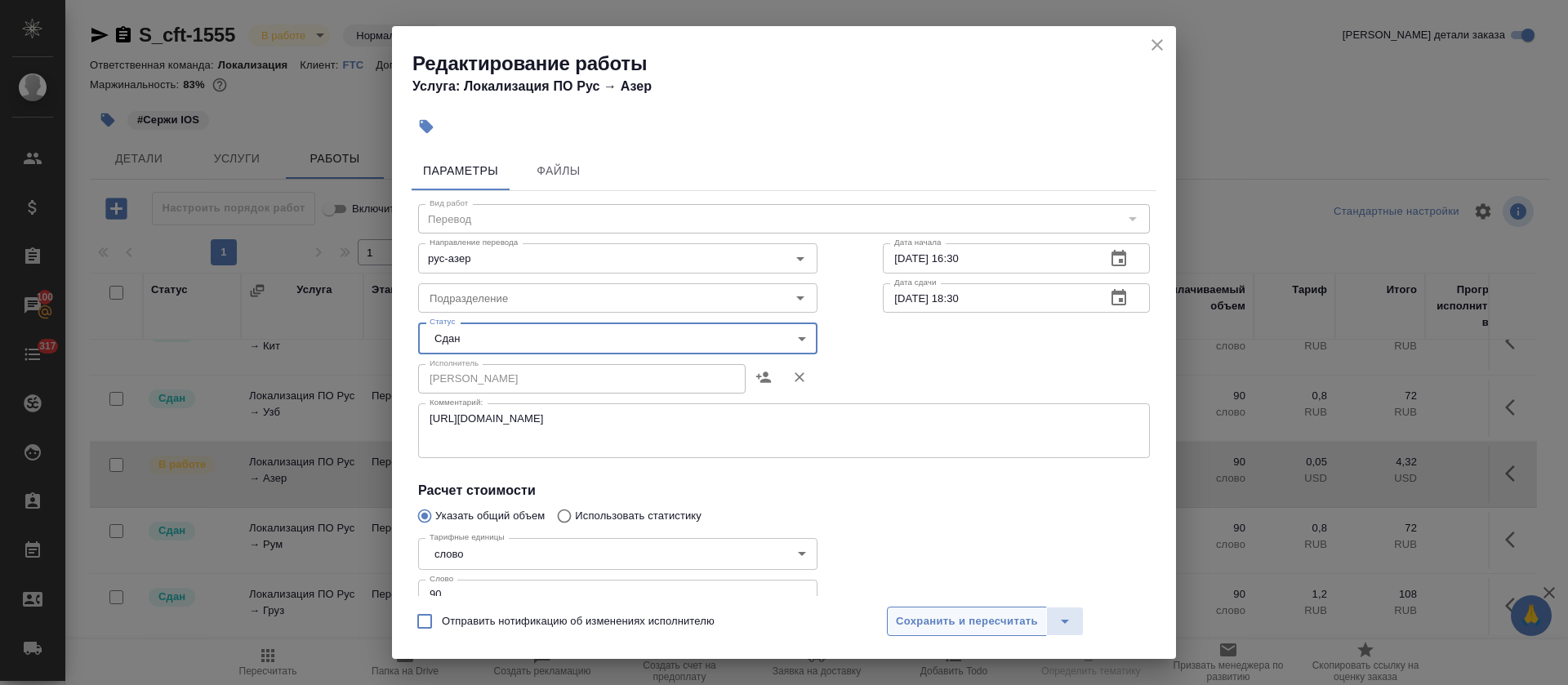
click at [922, 616] on span "Сохранить и пересчитать" at bounding box center [967, 621] width 142 height 19
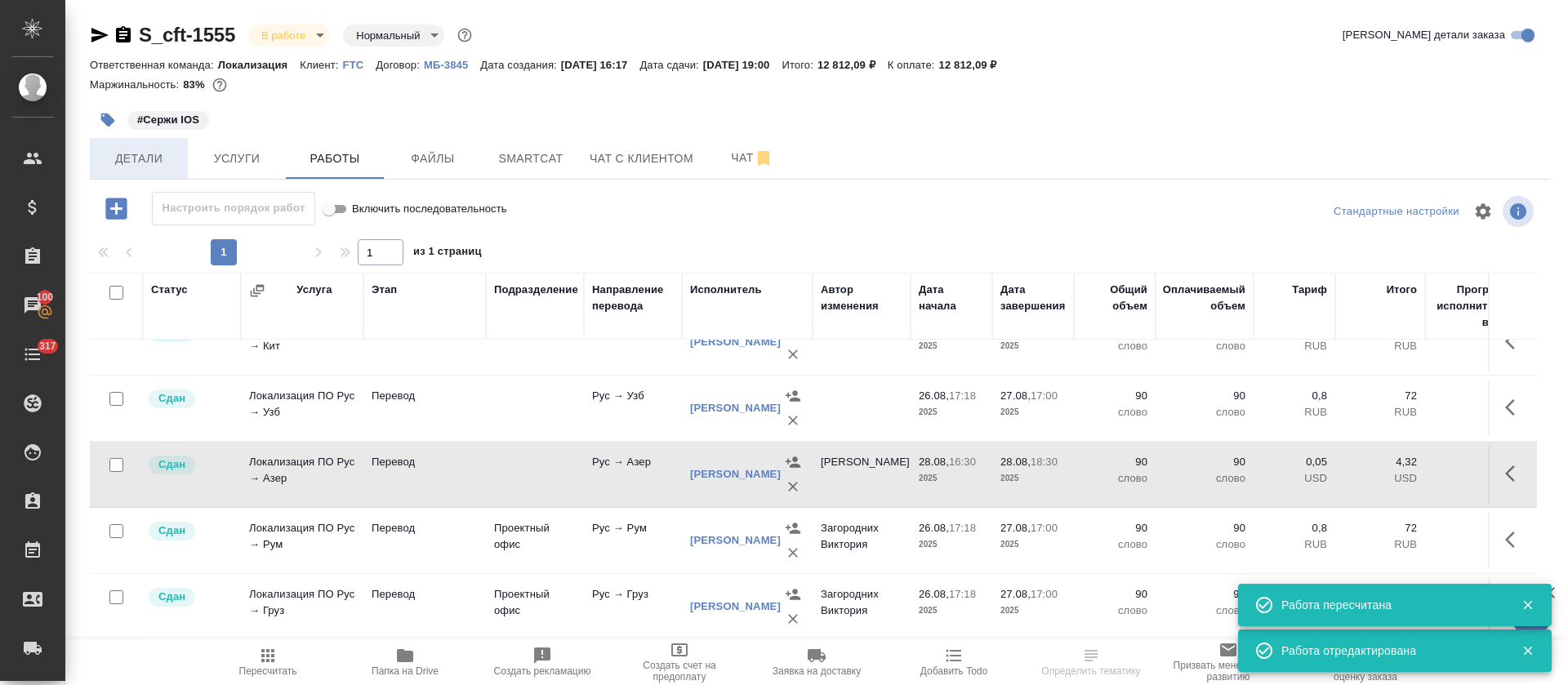
click at [152, 164] on span "Детали" at bounding box center [139, 159] width 78 height 20
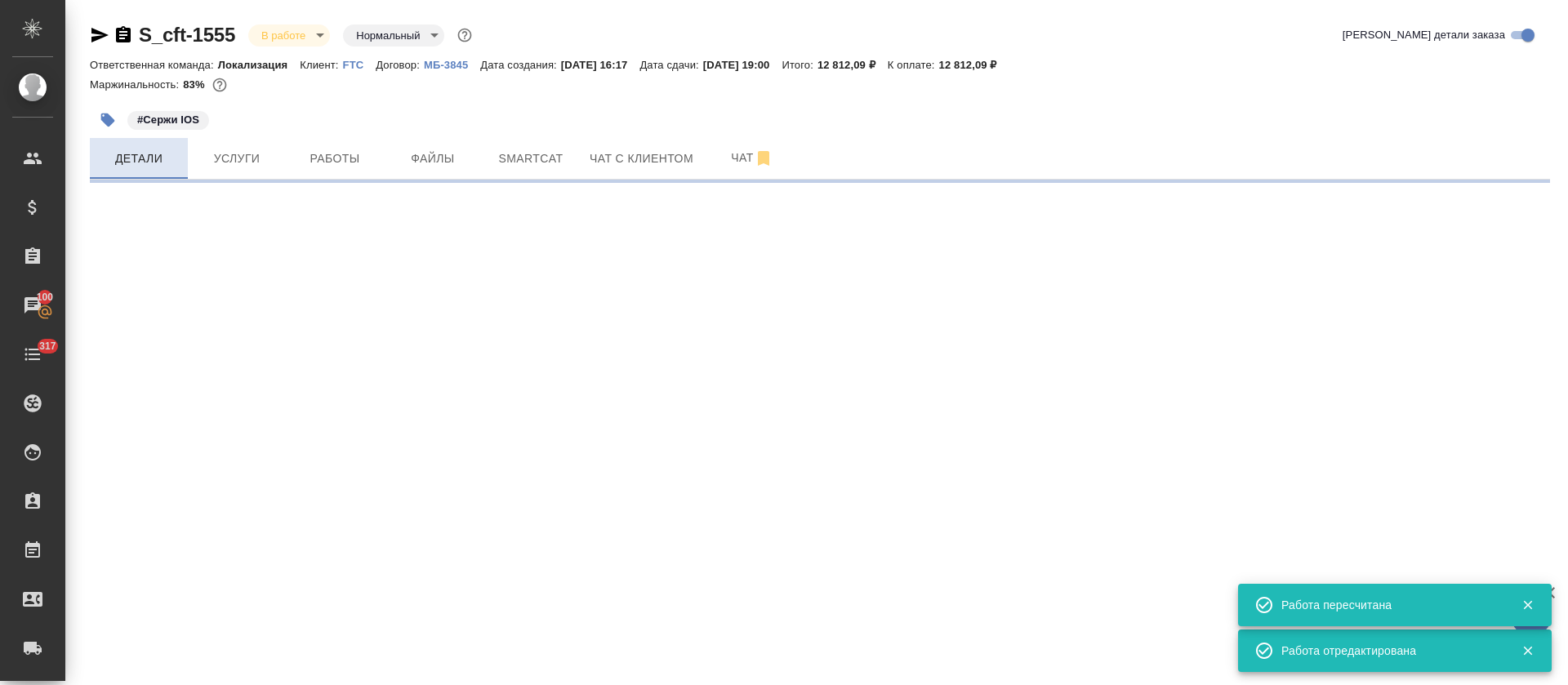
select select "RU"
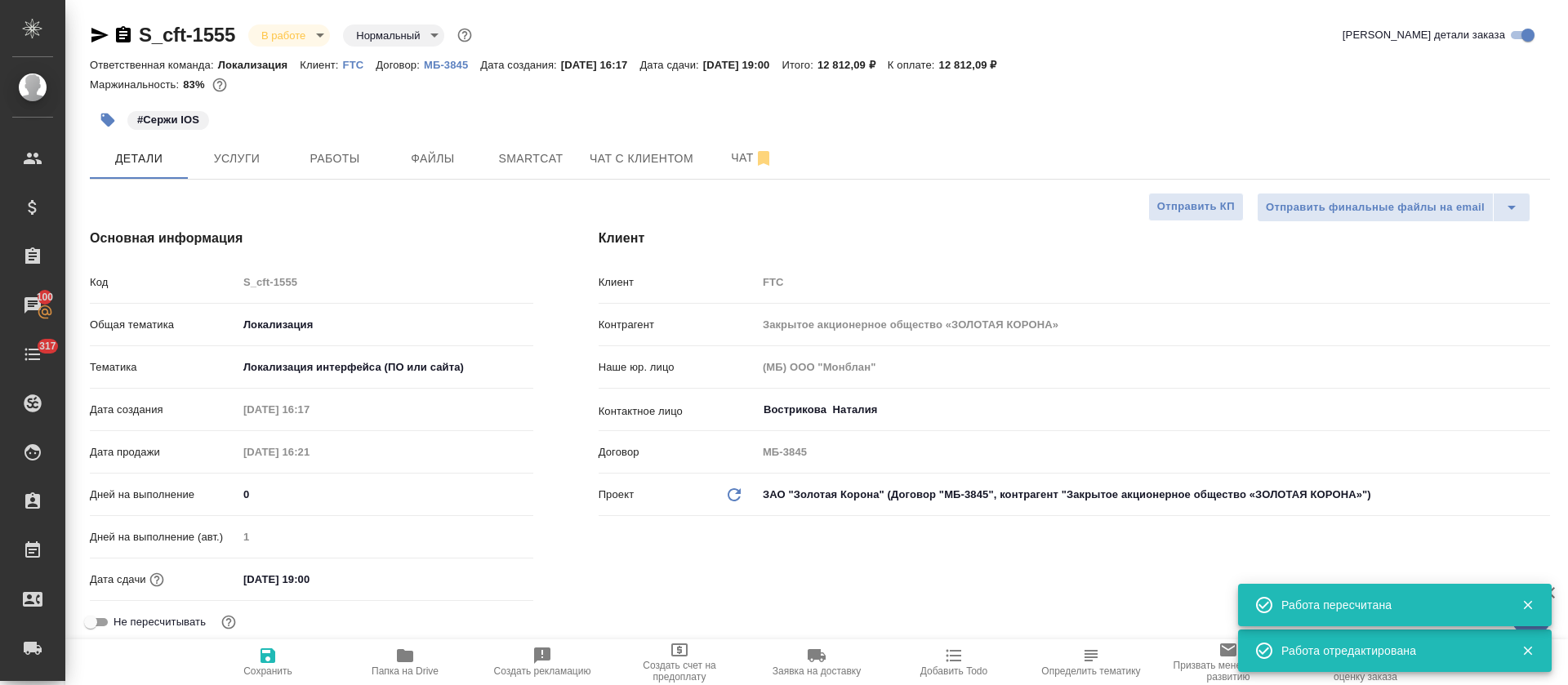
type textarea "x"
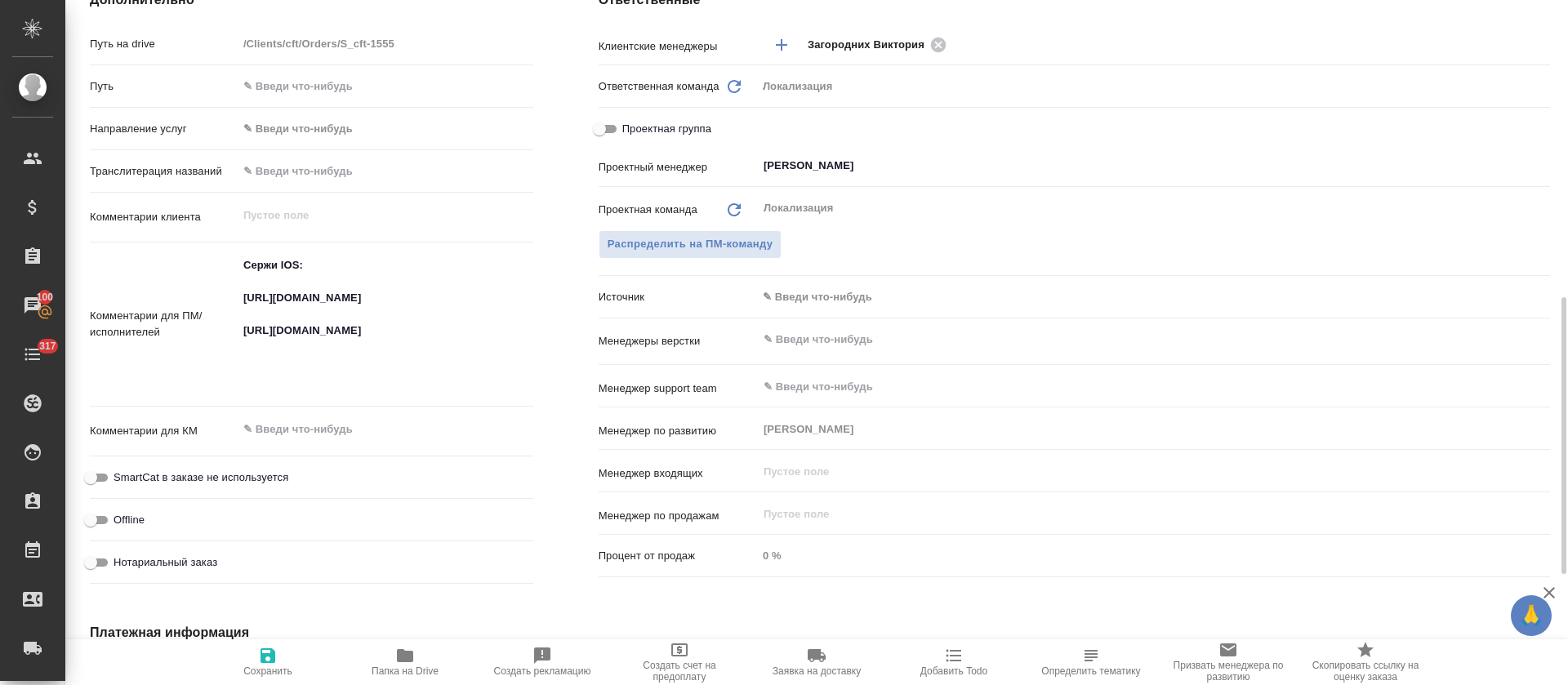
type textarea "x"
click at [289, 369] on textarea "Сержи IOS: https://smartcat.com/projects/cbb2b0c1-053b-4a02-9793-cb712a3e3c97/f…" at bounding box center [386, 324] width 294 height 142
type textarea "x"
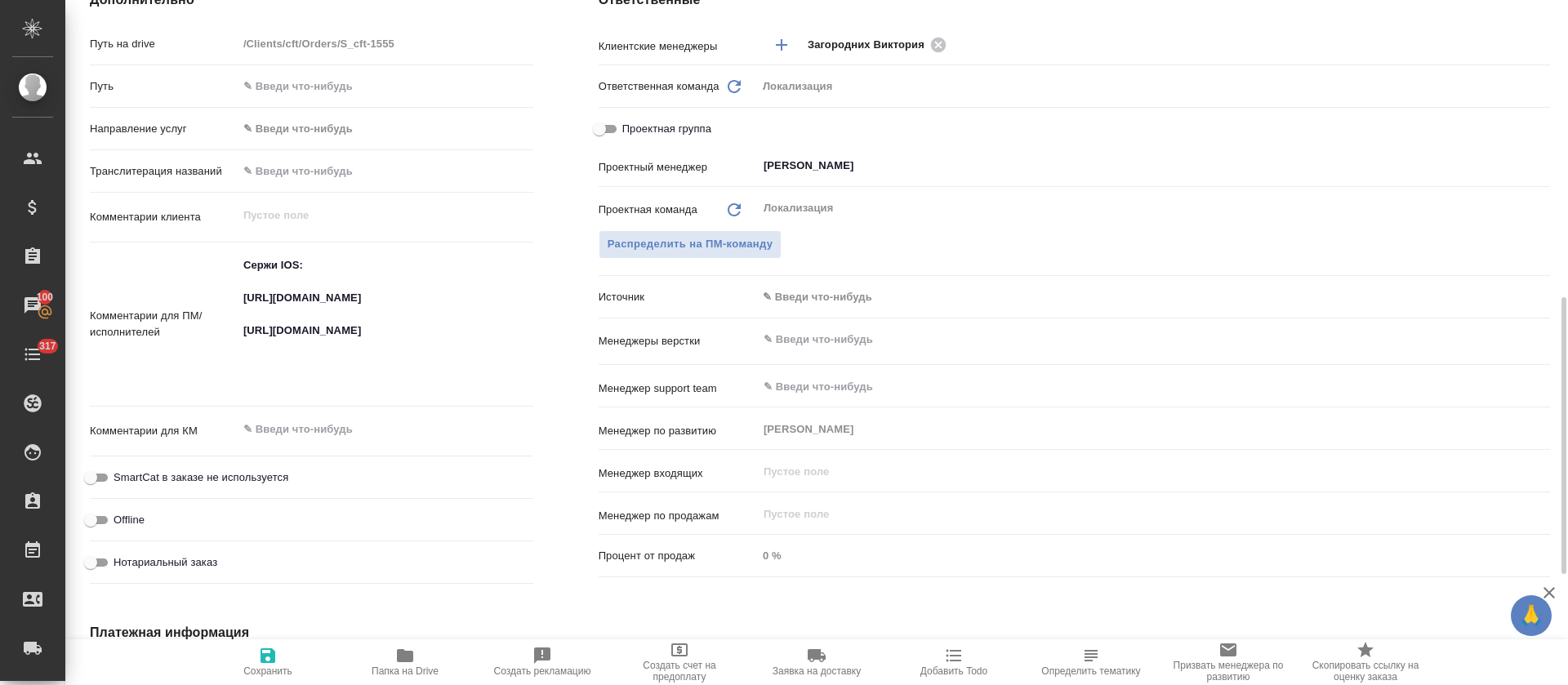
type textarea "x"
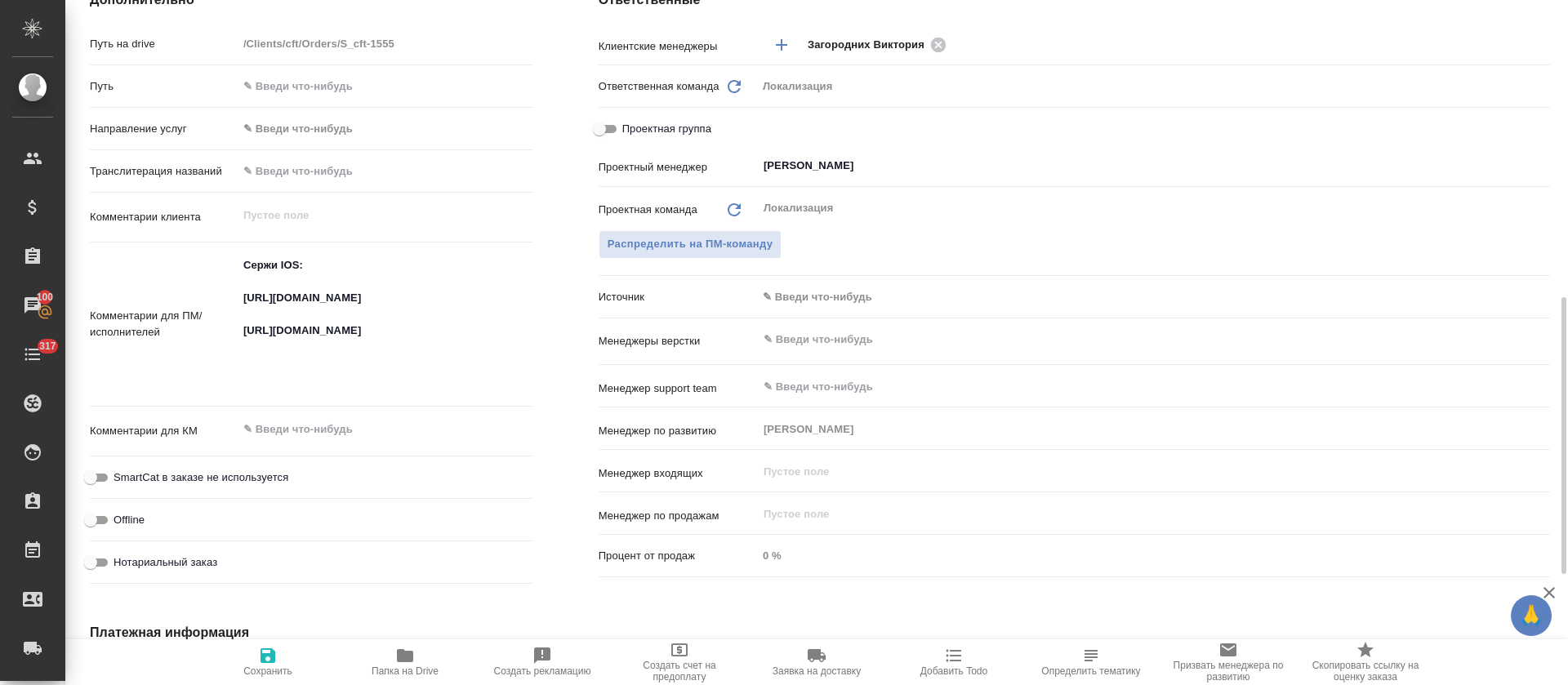
type textarea "x"
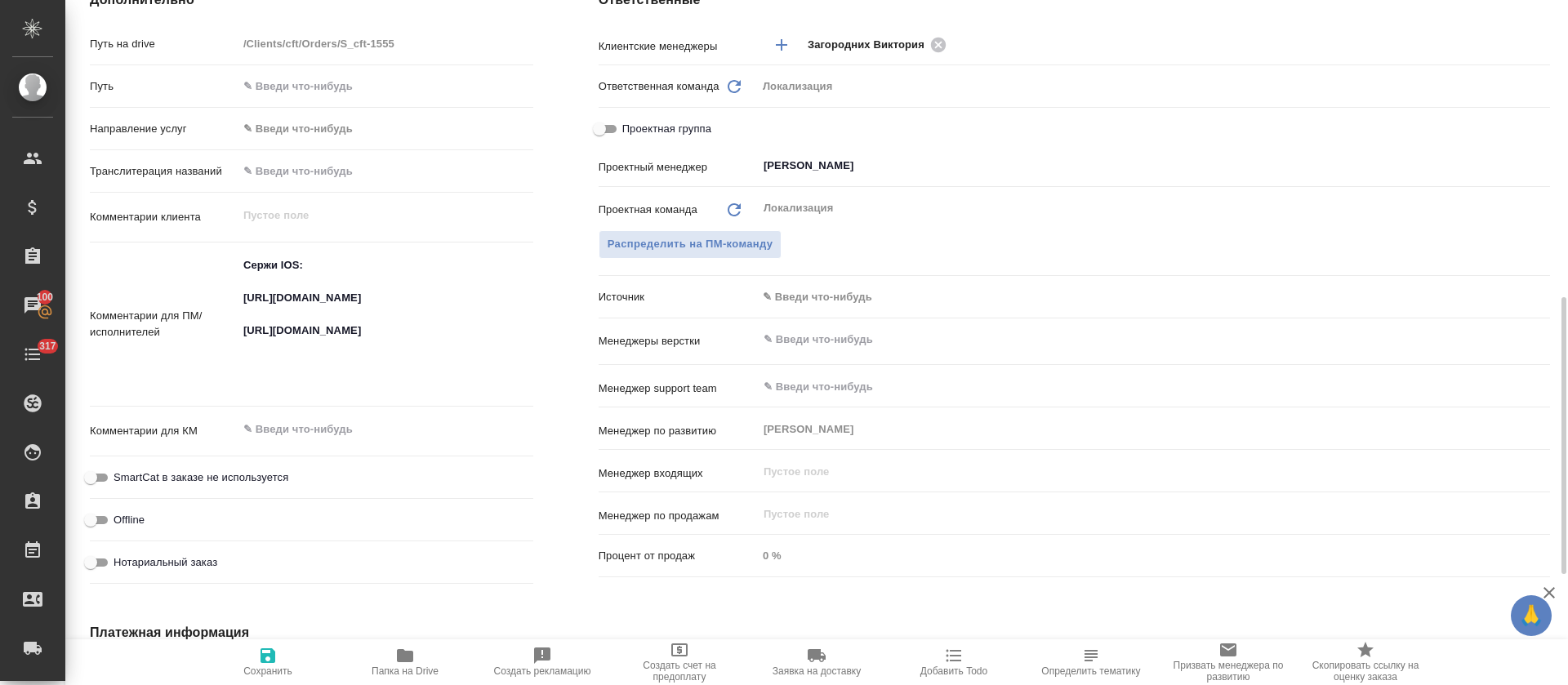
type textarea "x"
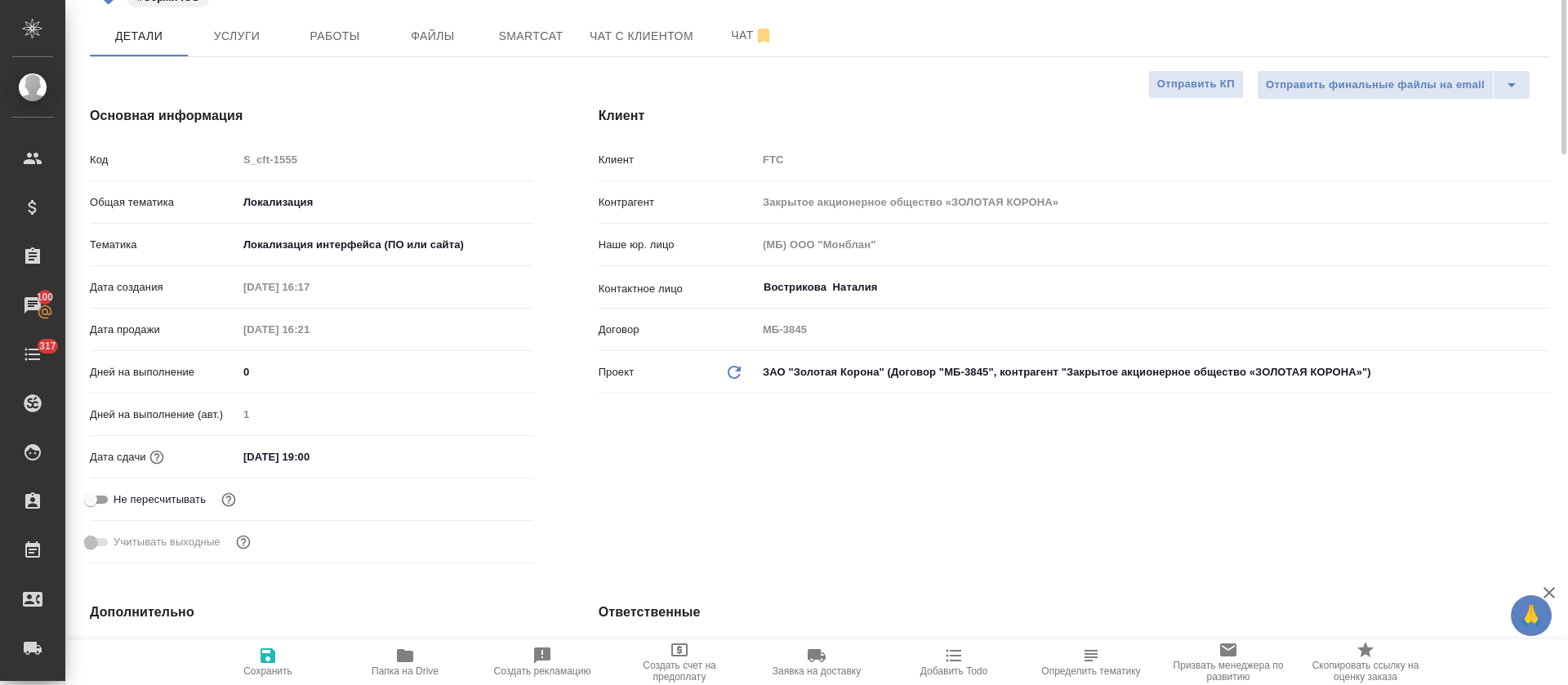
scroll to position [0, 0]
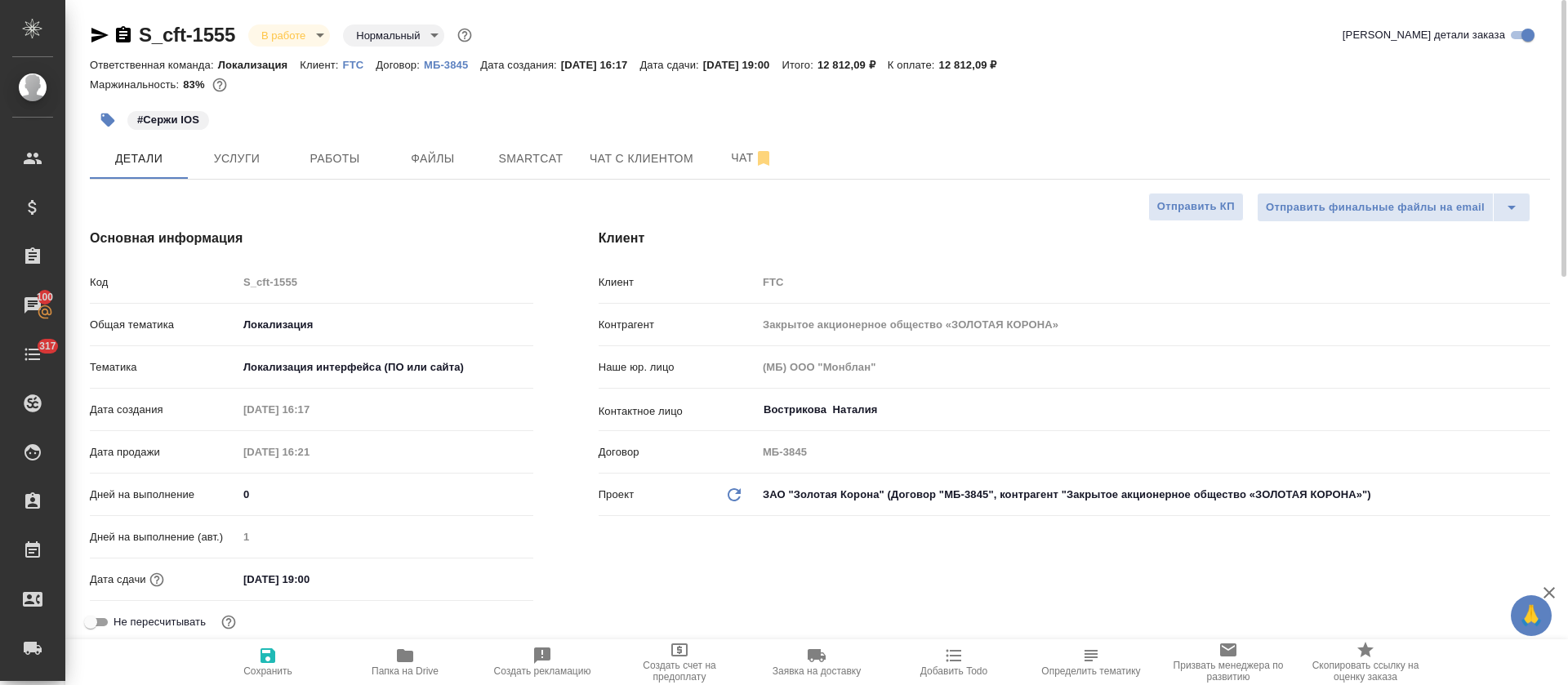
click at [320, 39] on body "🙏 .cls-1 fill:#fff; AWATERA Tretyakova Olga Клиенты Спецификации Заказы 100 Чат…" at bounding box center [784, 342] width 1568 height 685
type textarea "x"
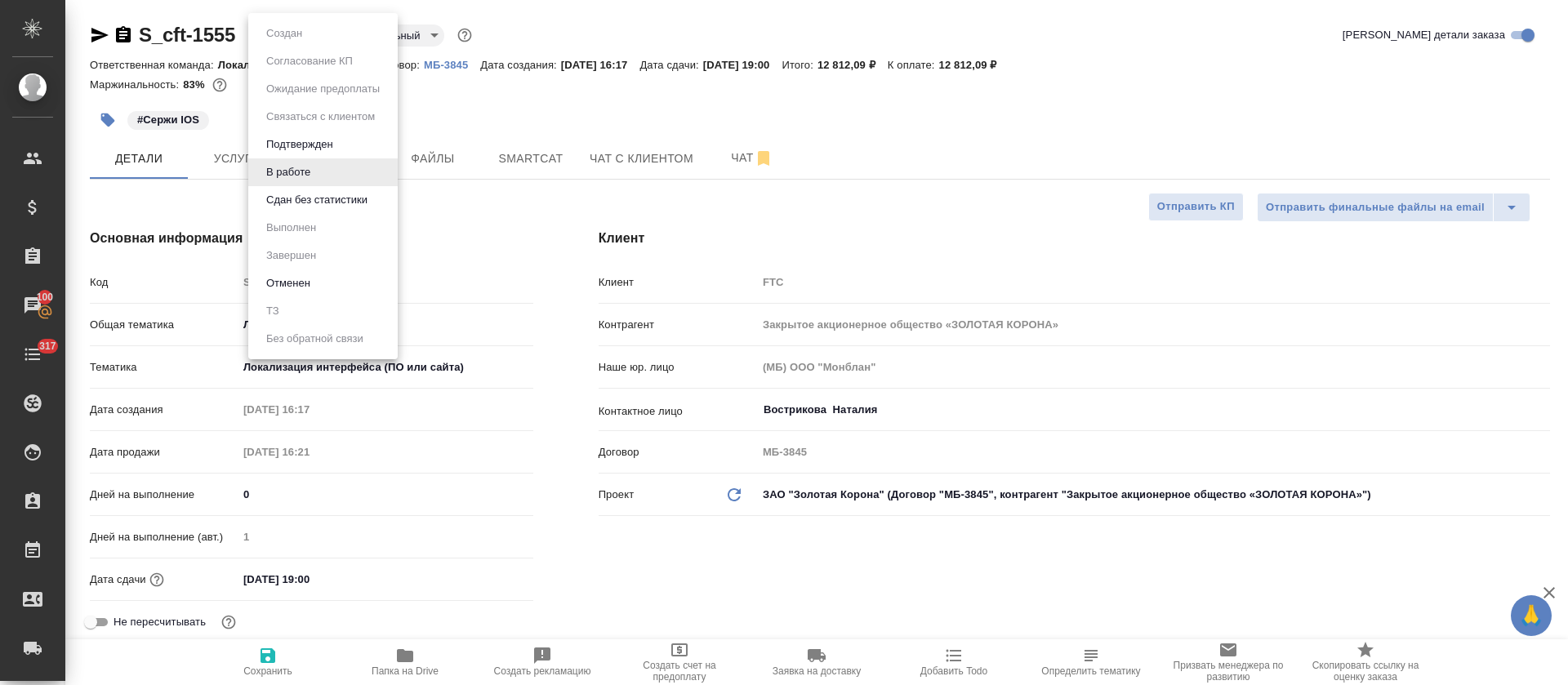
click at [320, 192] on button "Сдан без статистики" at bounding box center [317, 200] width 111 height 18
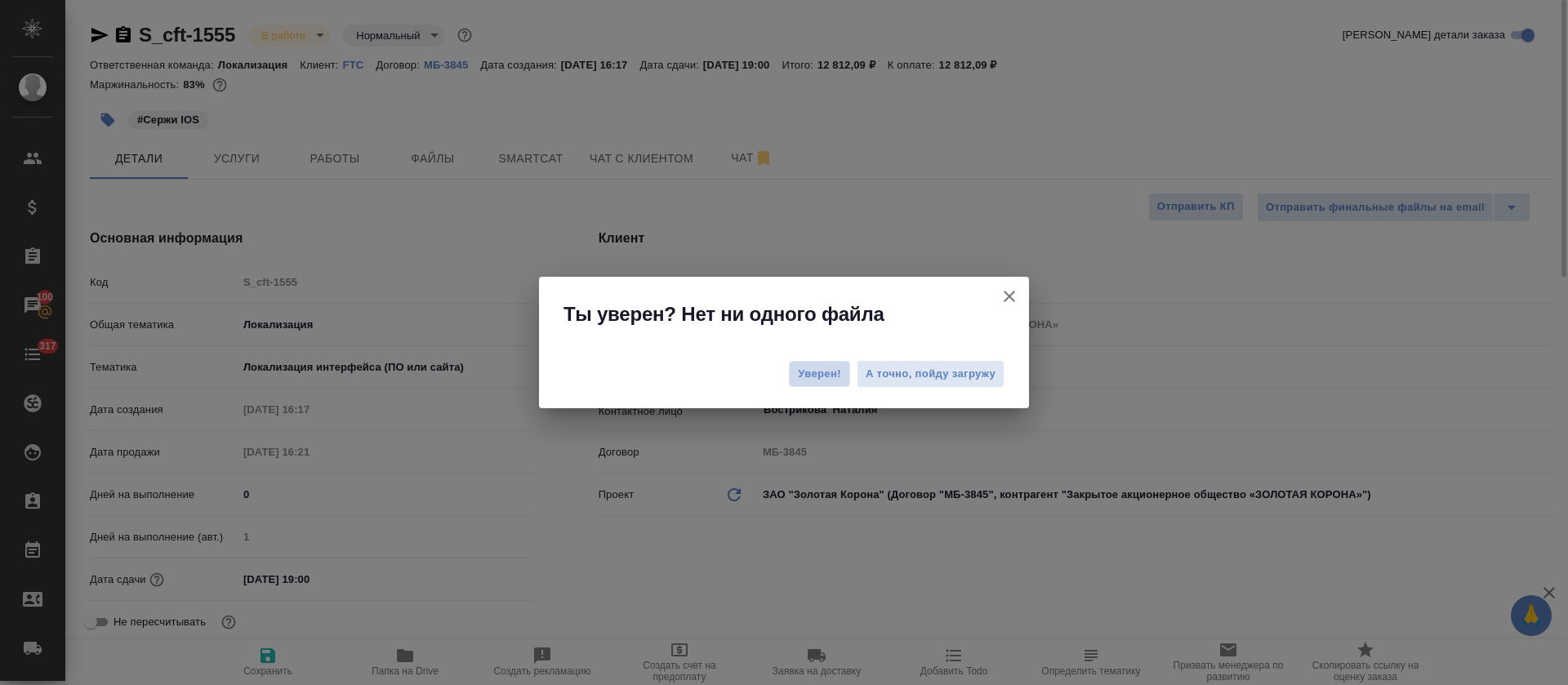
drag, startPoint x: 800, startPoint y: 372, endPoint x: 716, endPoint y: 336, distance: 91.4
click at [801, 371] on span "Уверен!" at bounding box center [819, 374] width 43 height 16
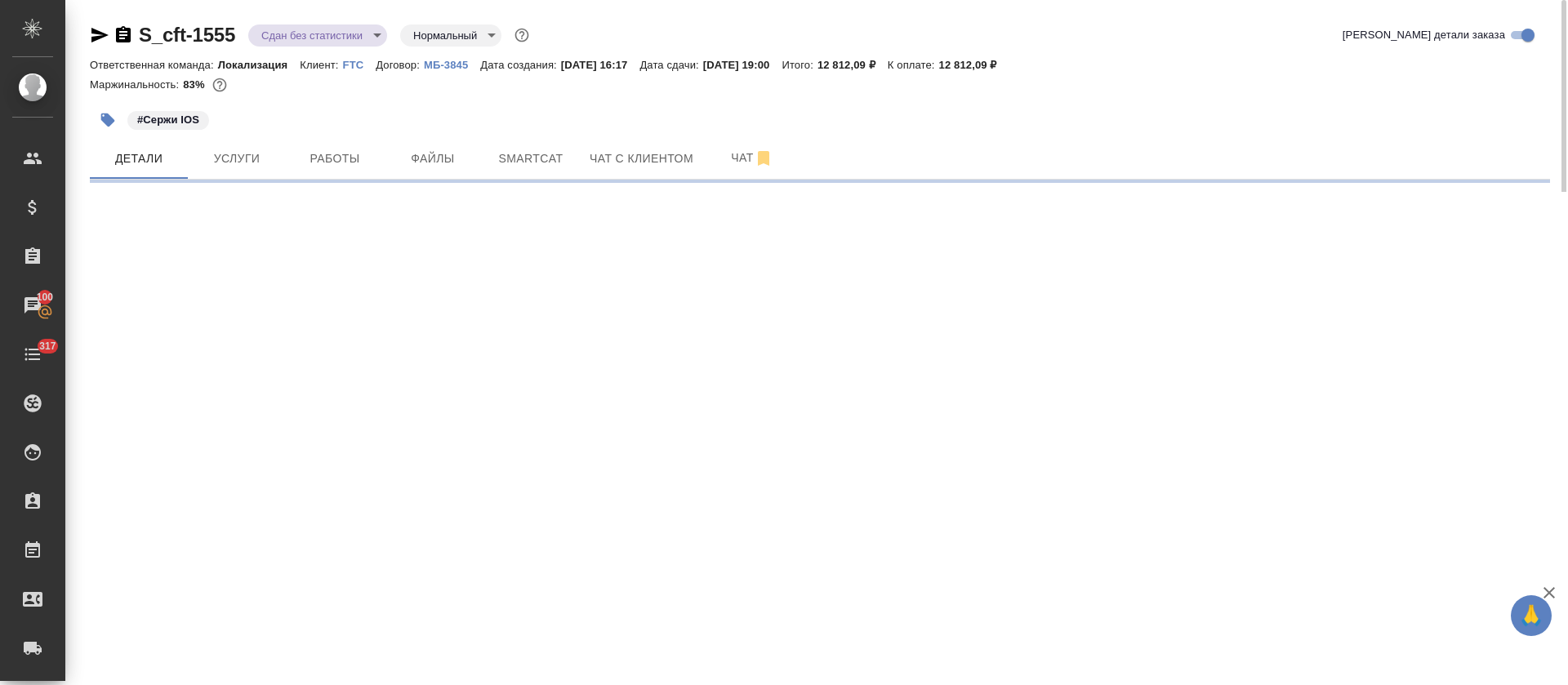
select select "RU"
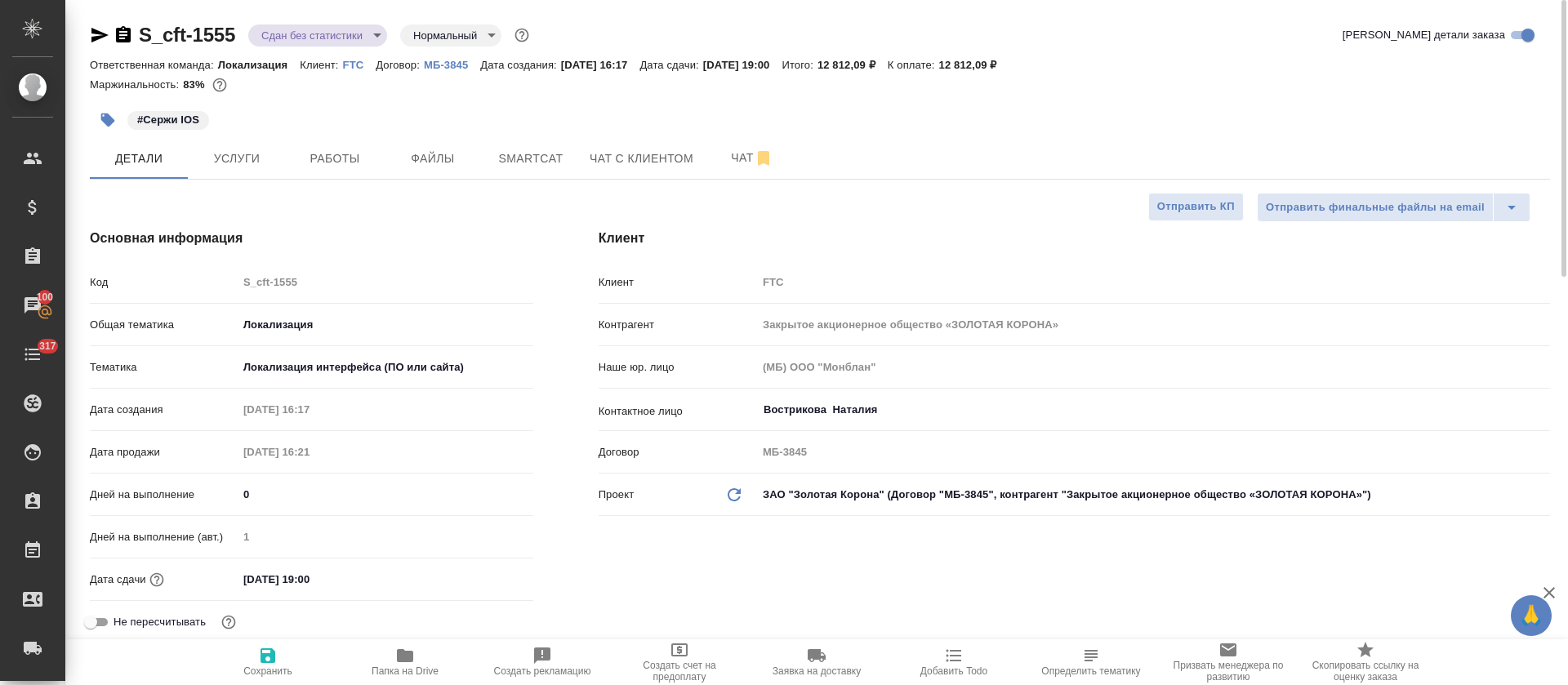
type textarea "x"
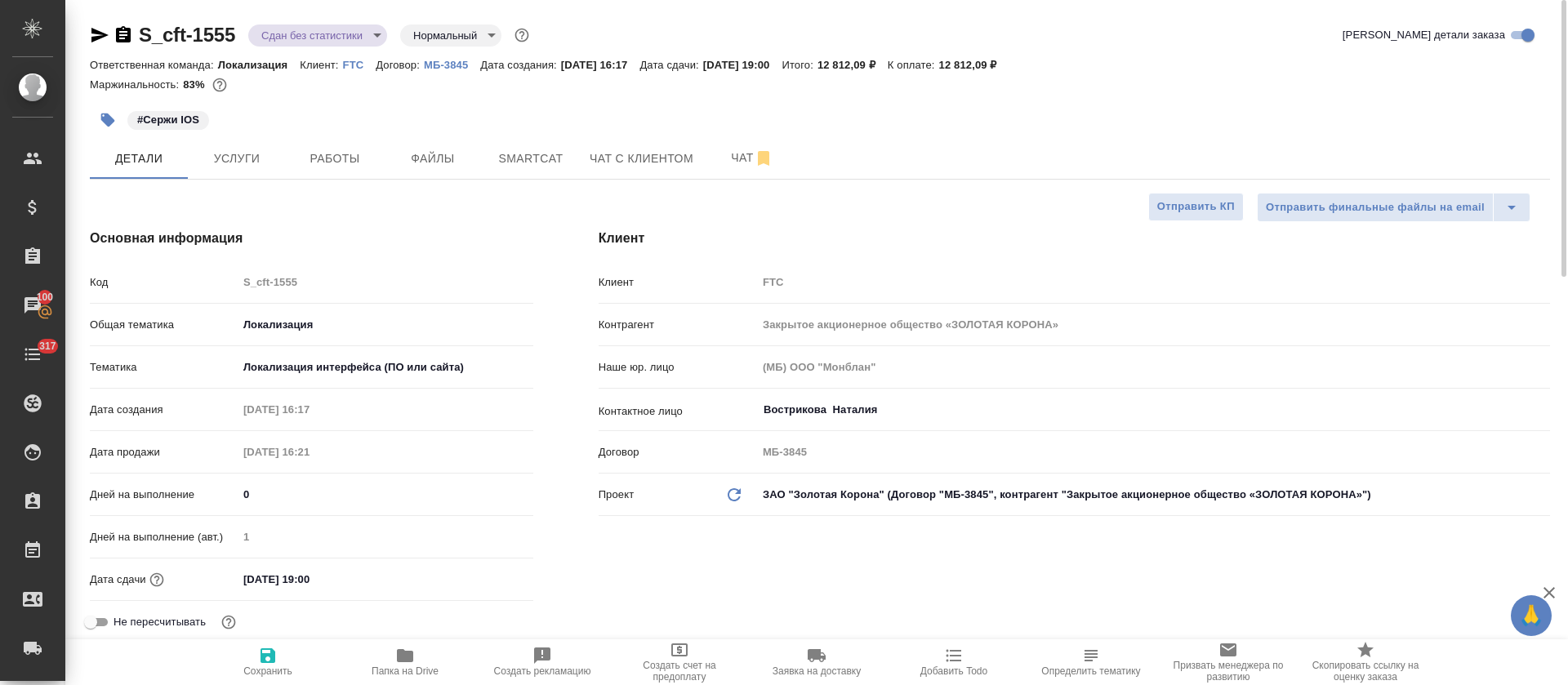
type textarea "x"
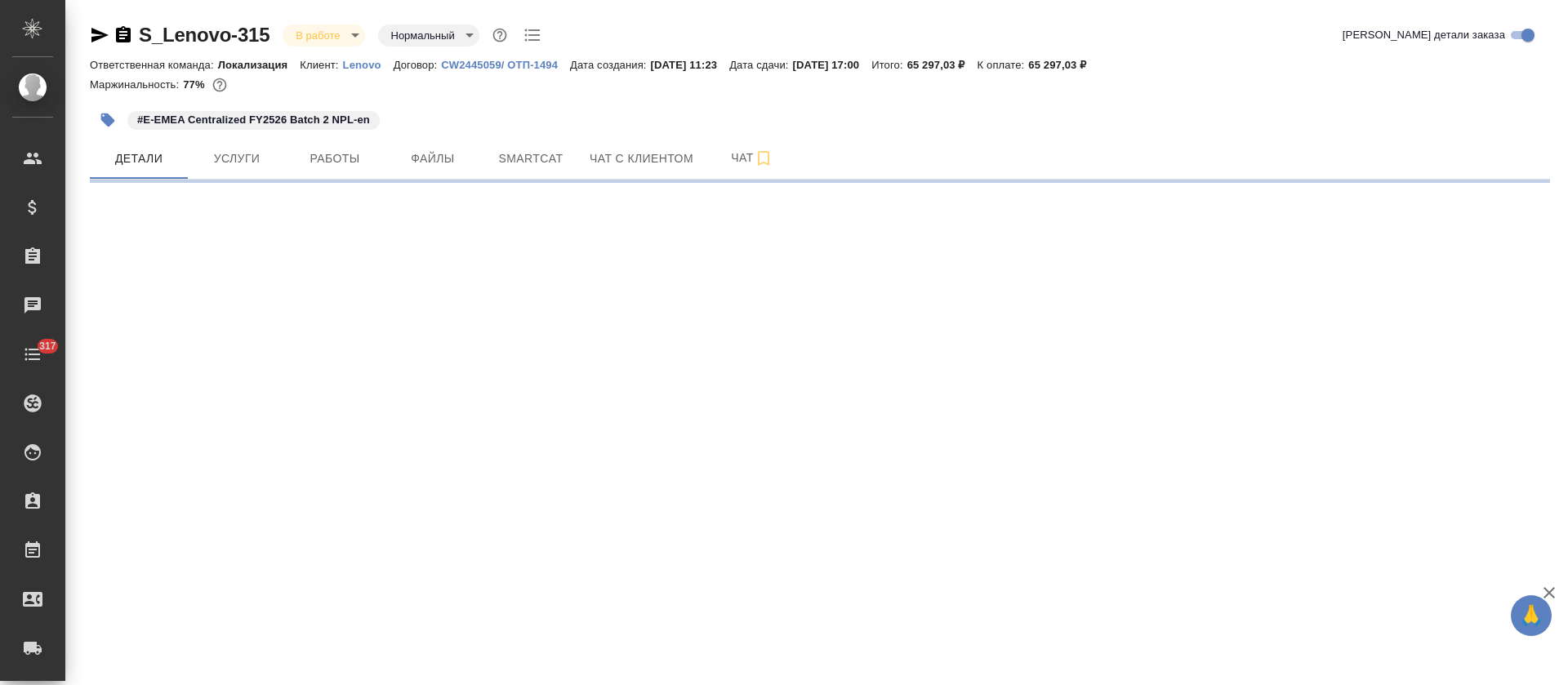
select select "RU"
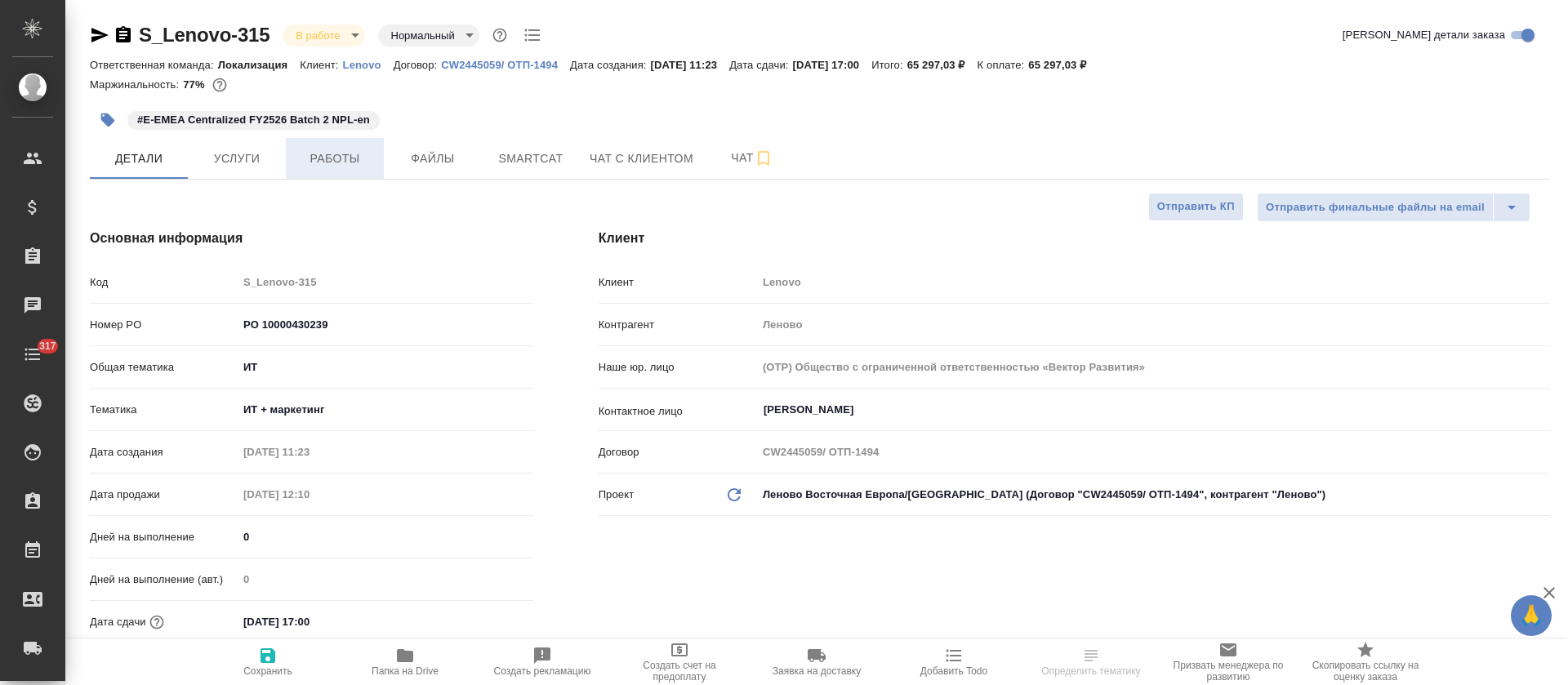
type textarea "x"
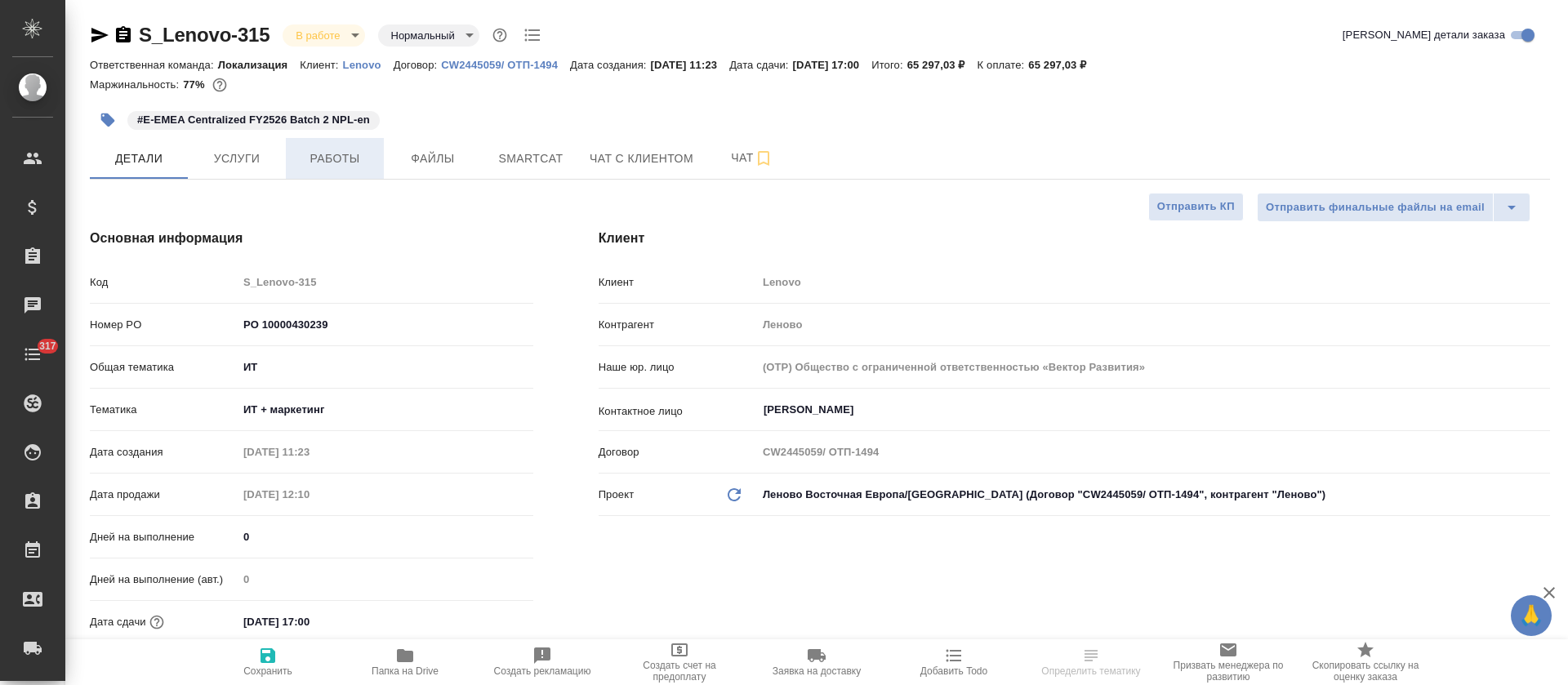
type textarea "x"
click at [326, 164] on span "Работы" at bounding box center [335, 159] width 78 height 20
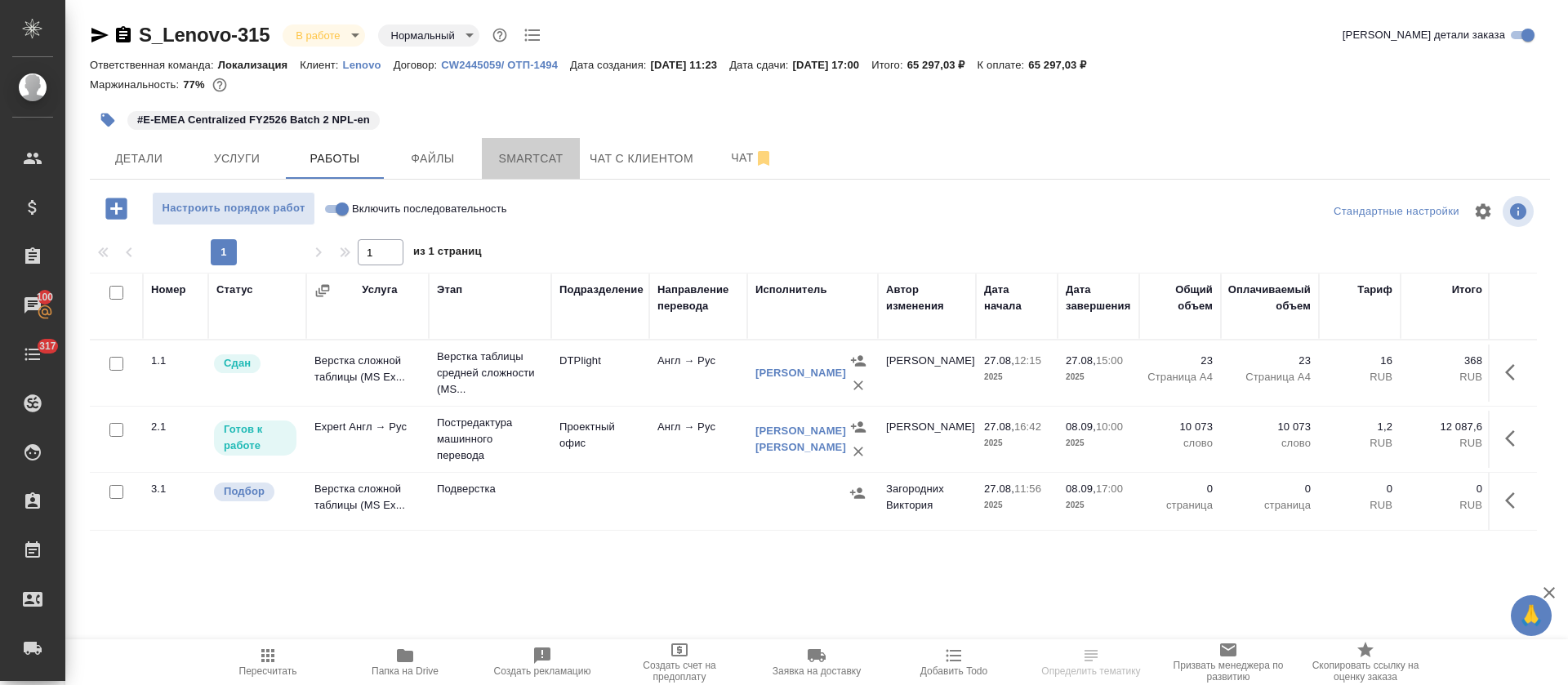
click at [556, 163] on span "Smartcat" at bounding box center [531, 159] width 78 height 20
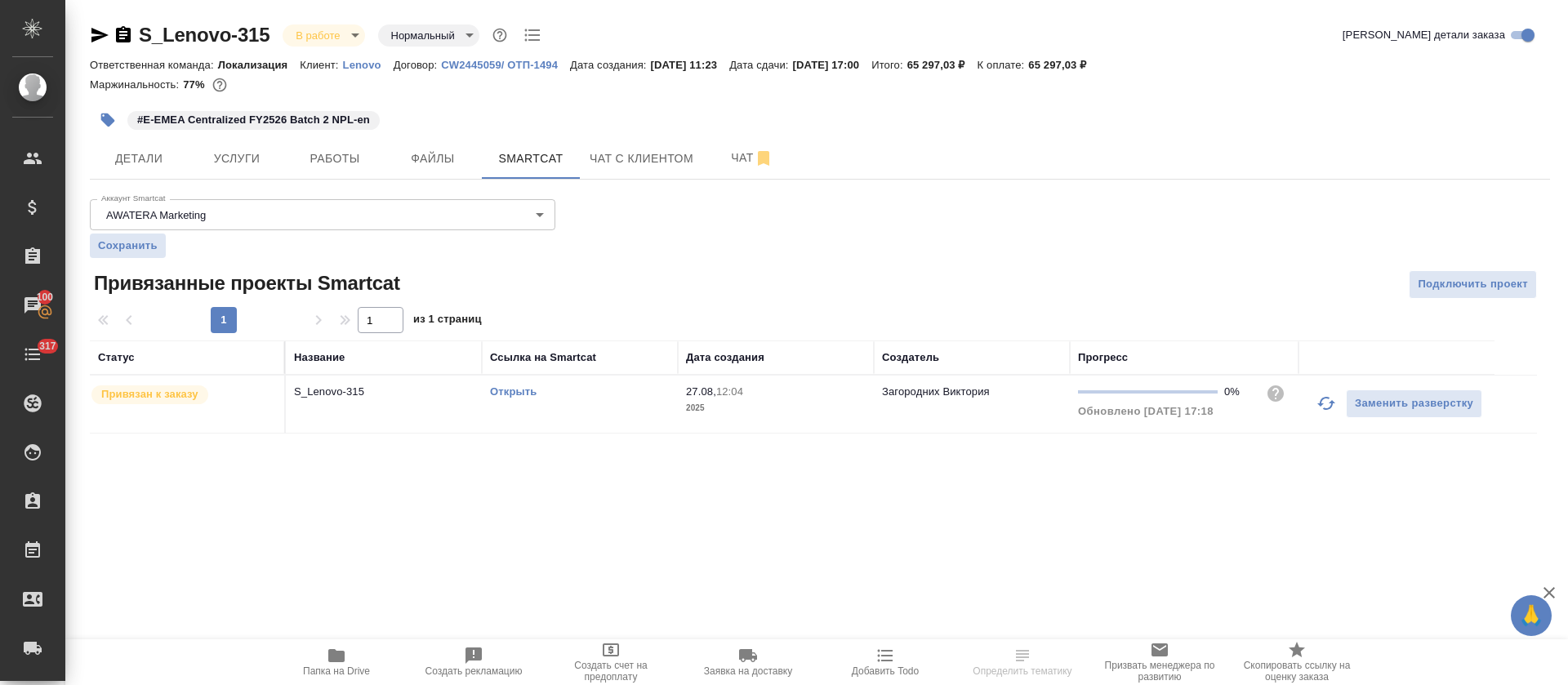
click at [1323, 408] on icon "button" at bounding box center [1326, 403] width 20 height 20
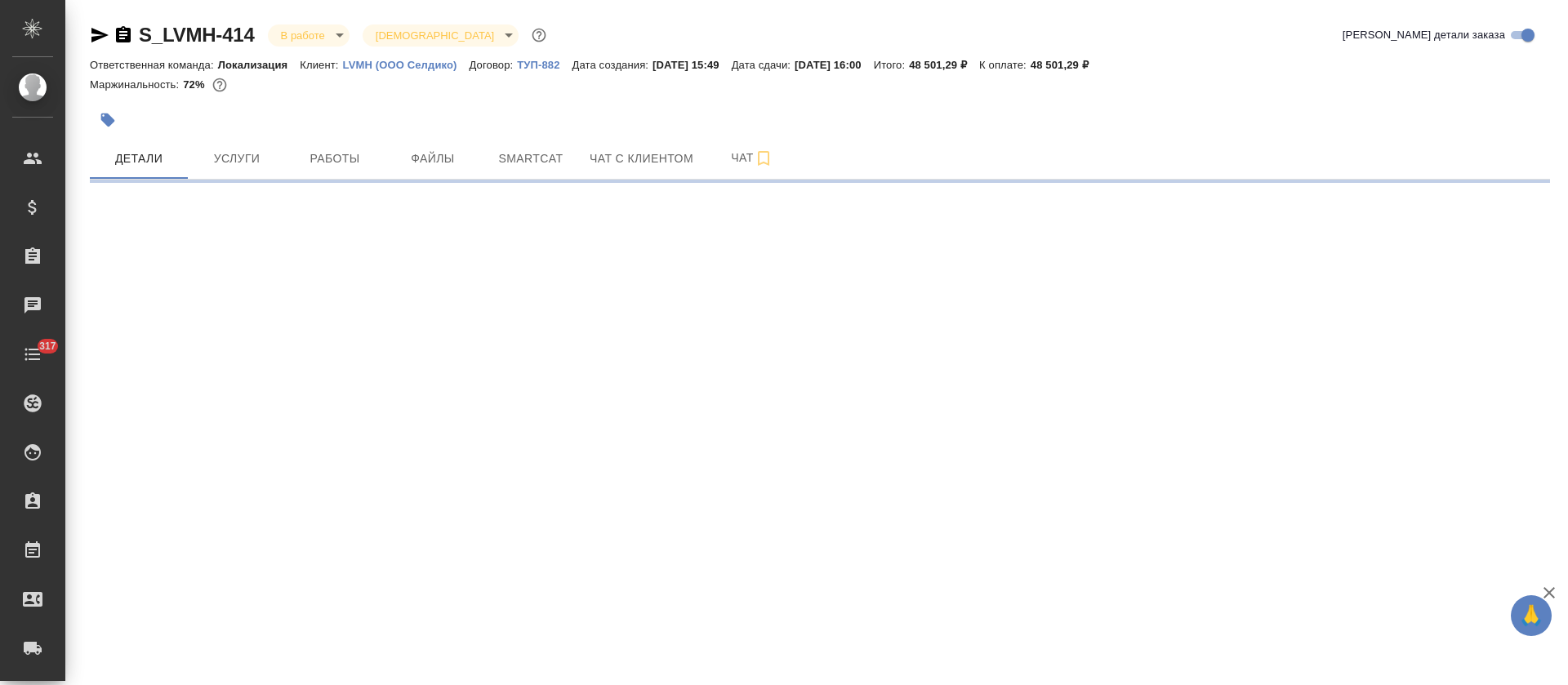
select select "RU"
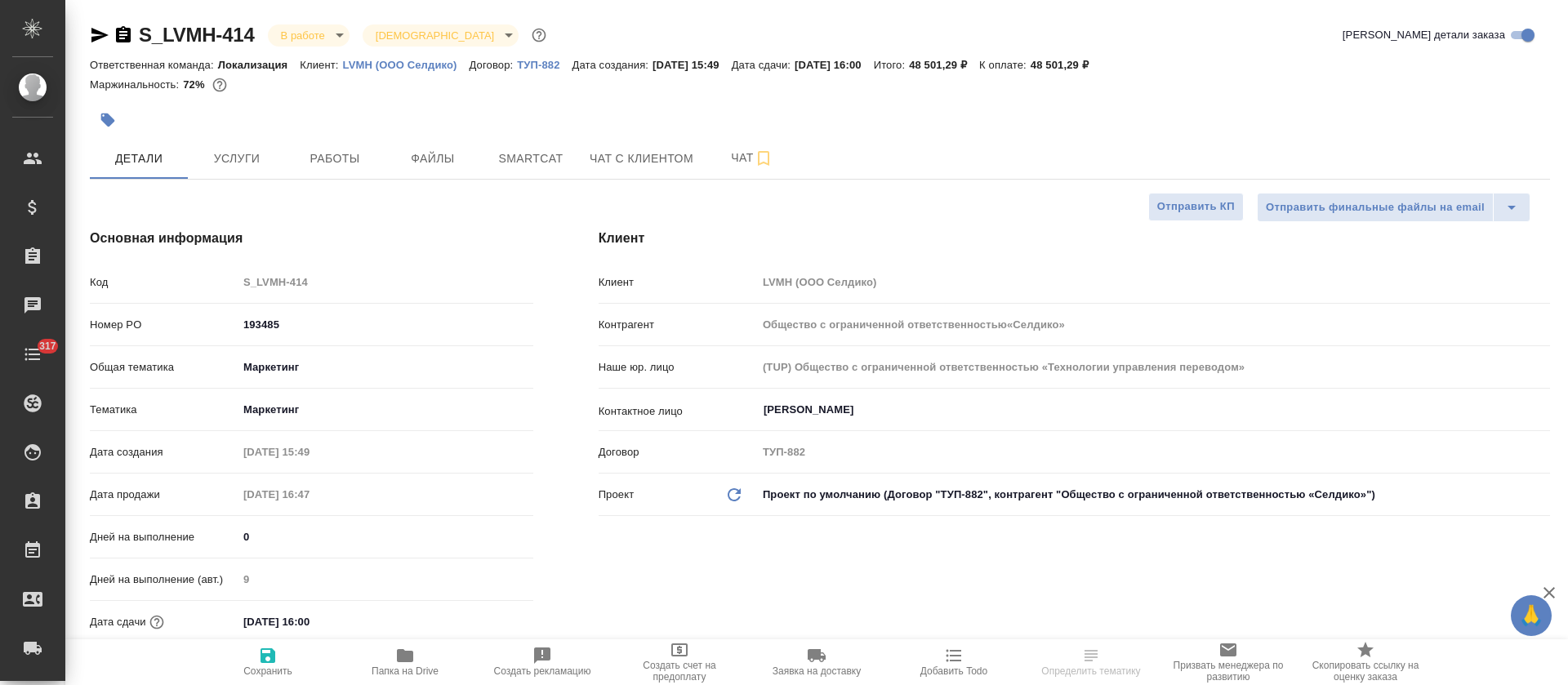
type input "Общество с ограниченной ответственностью«Селдико»"
type textarea "x"
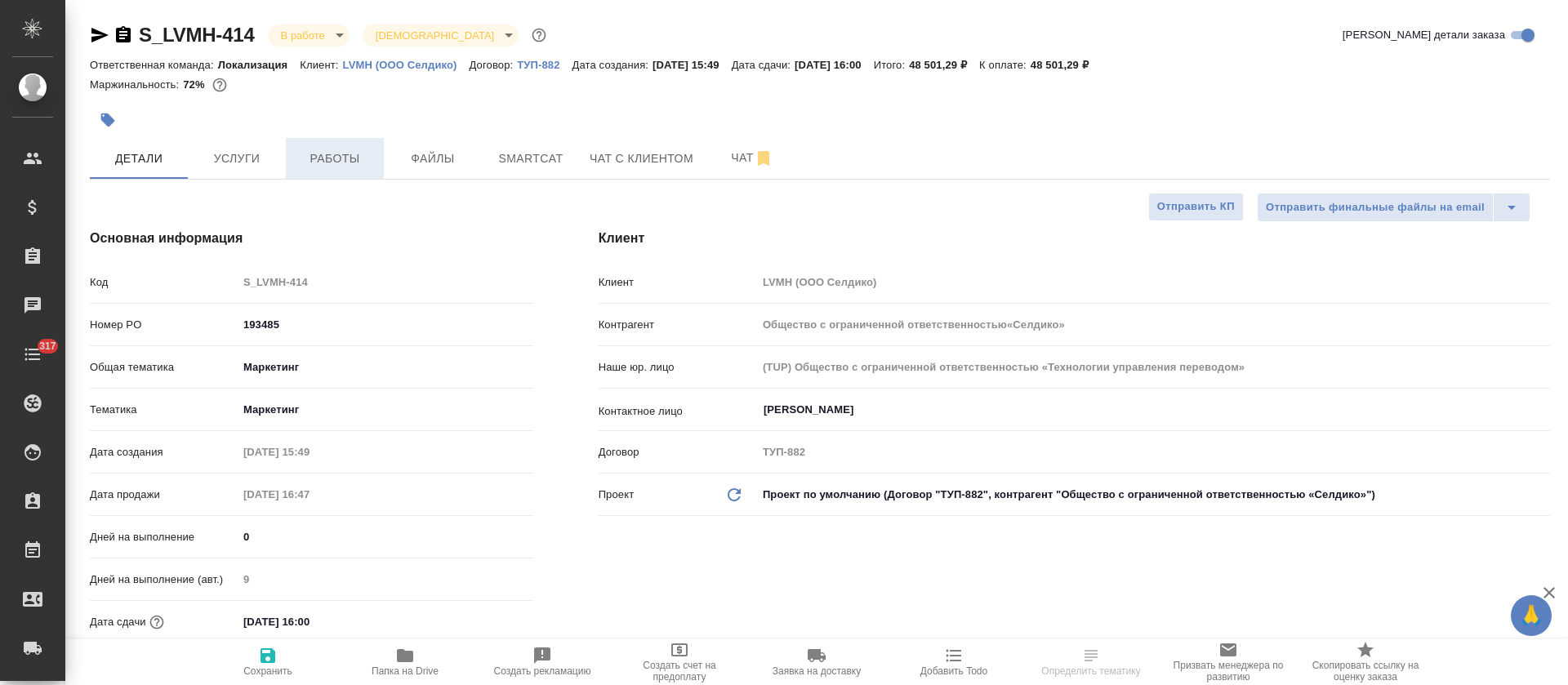
click at [351, 157] on span "Работы" at bounding box center [335, 159] width 78 height 20
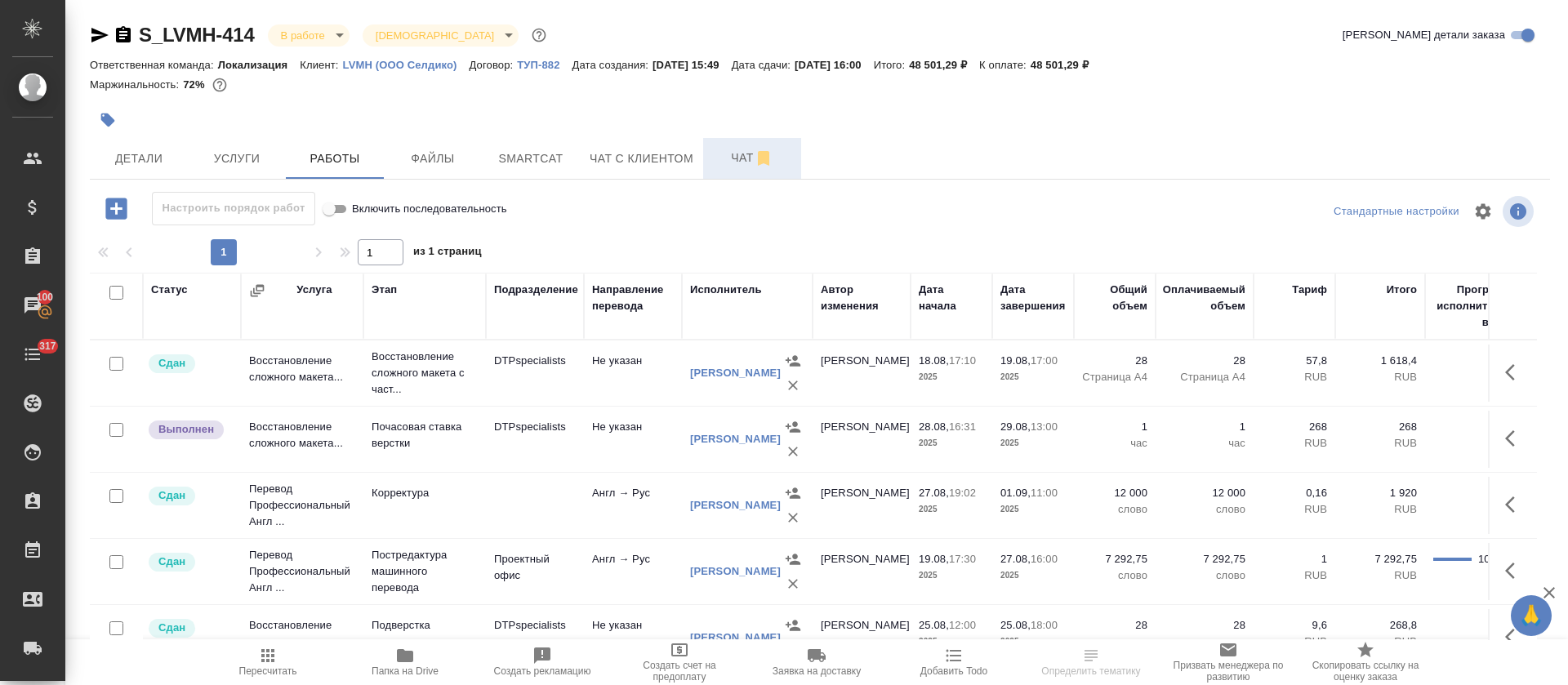
click at [725, 154] on span "Чат" at bounding box center [752, 158] width 78 height 20
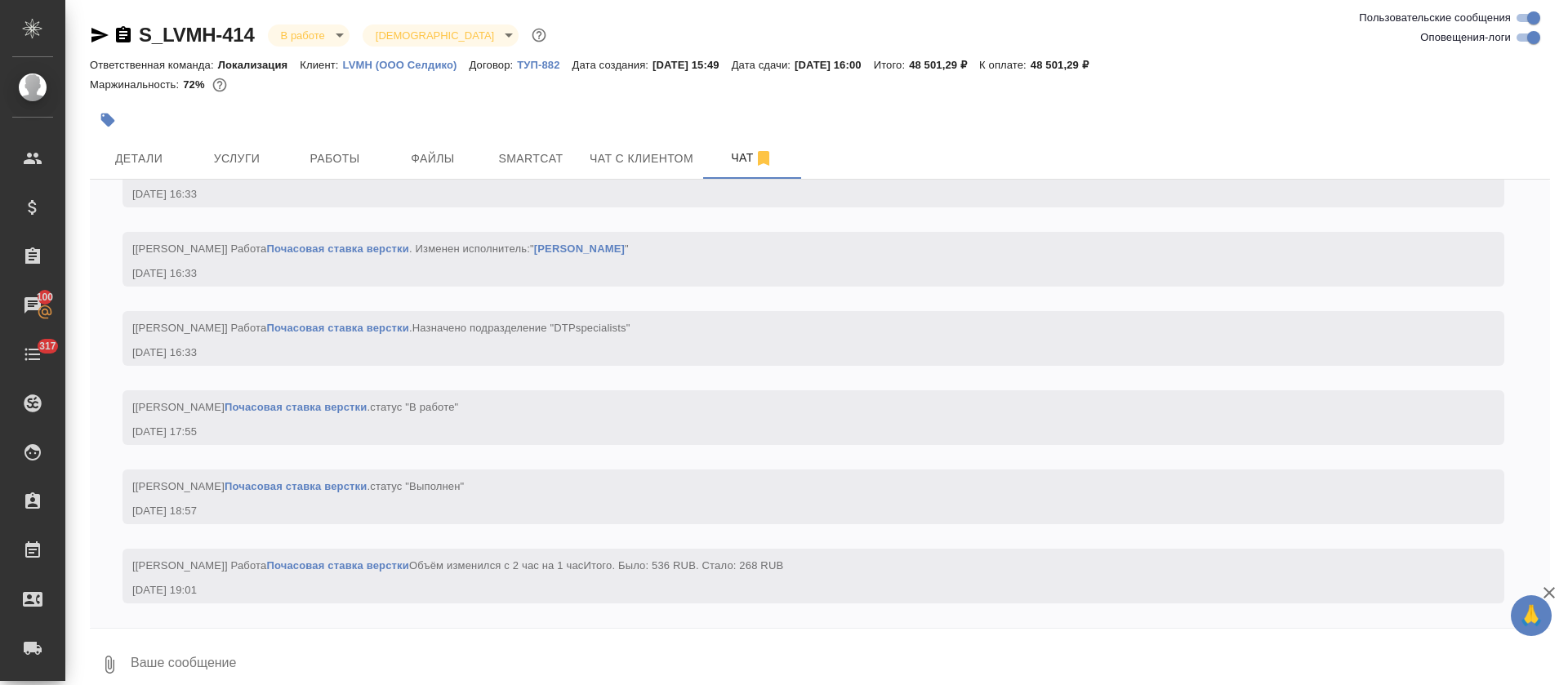
scroll to position [8249, 0]
click at [366, 174] on button "Работы" at bounding box center [335, 159] width 98 height 41
